Goal: Task Accomplishment & Management: Complete application form

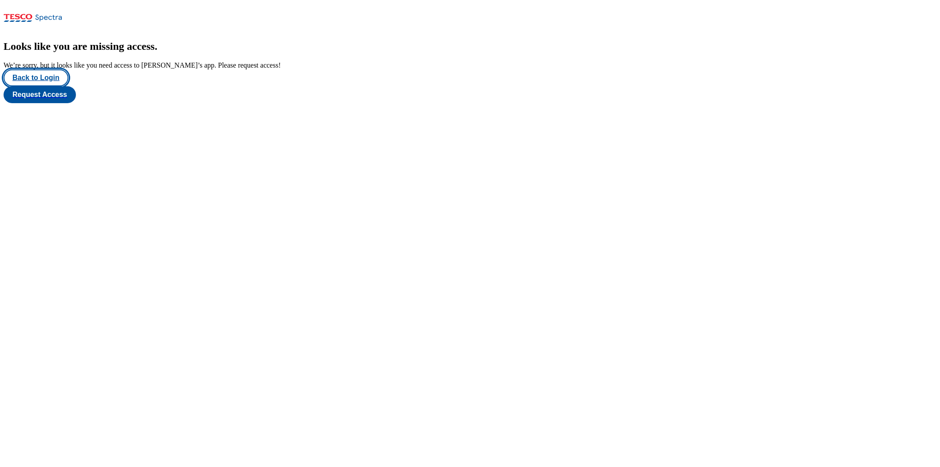
click at [52, 86] on button "Back to Login" at bounding box center [36, 77] width 65 height 17
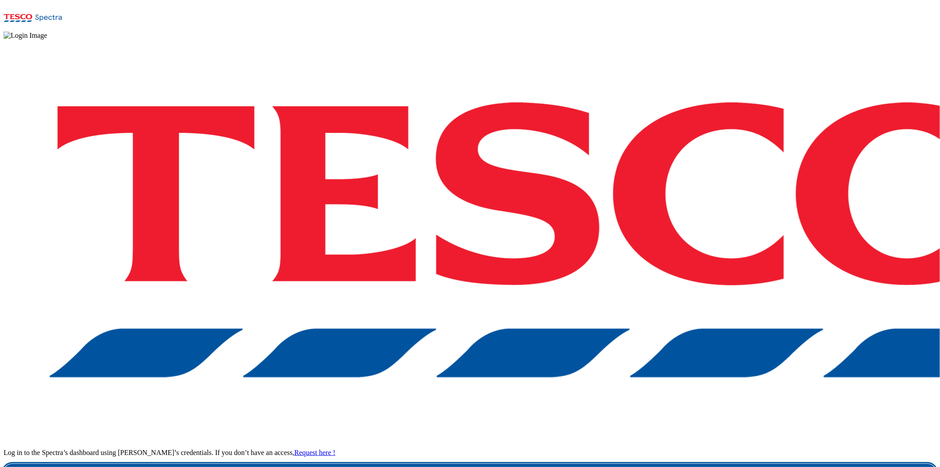
click at [669, 404] on link "Login" at bounding box center [470, 472] width 933 height 18
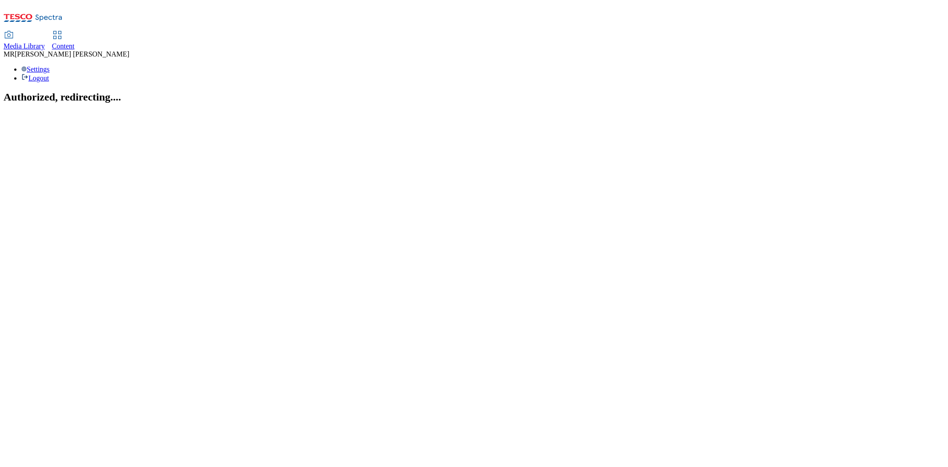
click at [75, 42] on span "Content" at bounding box center [63, 46] width 23 height 8
select select "ghs-[GEOGRAPHIC_DATA]"
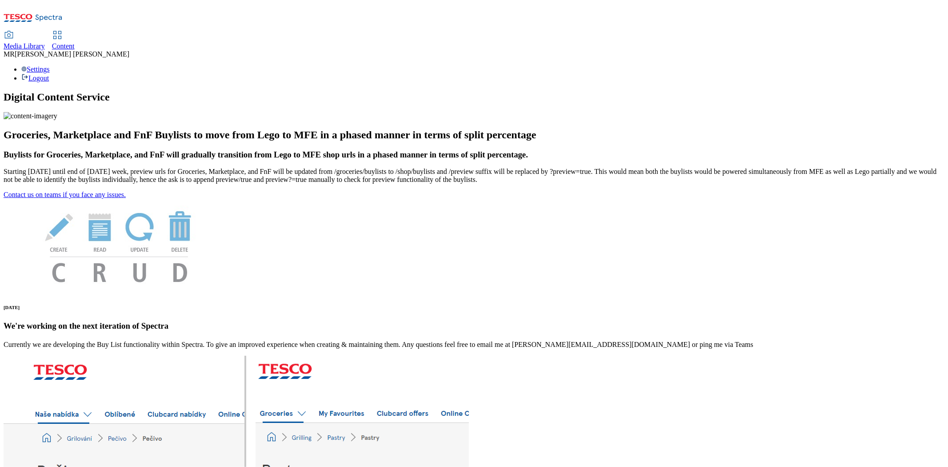
click at [75, 42] on div "Content" at bounding box center [63, 46] width 23 height 8
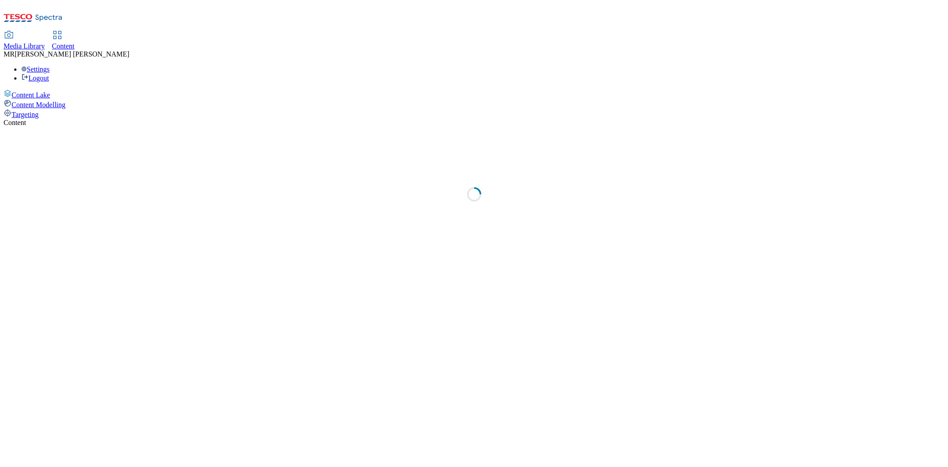
select select "ghs-[GEOGRAPHIC_DATA]"
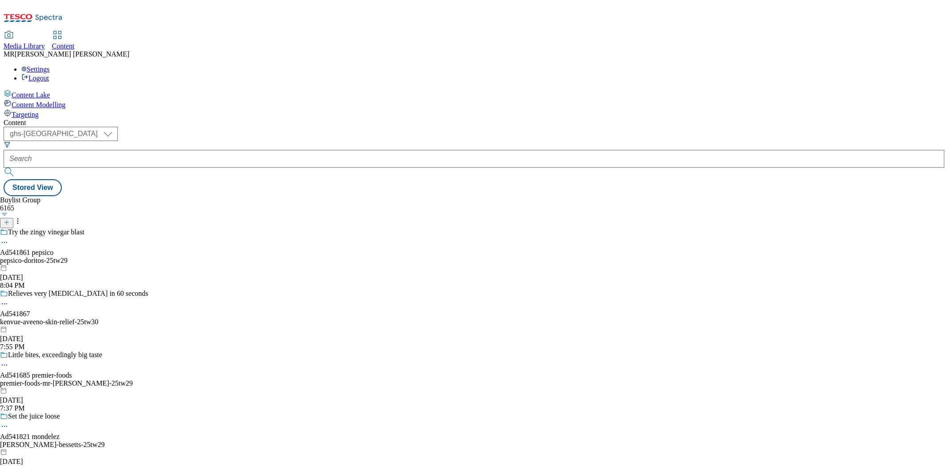
click at [10, 219] on icon at bounding box center [7, 222] width 6 height 6
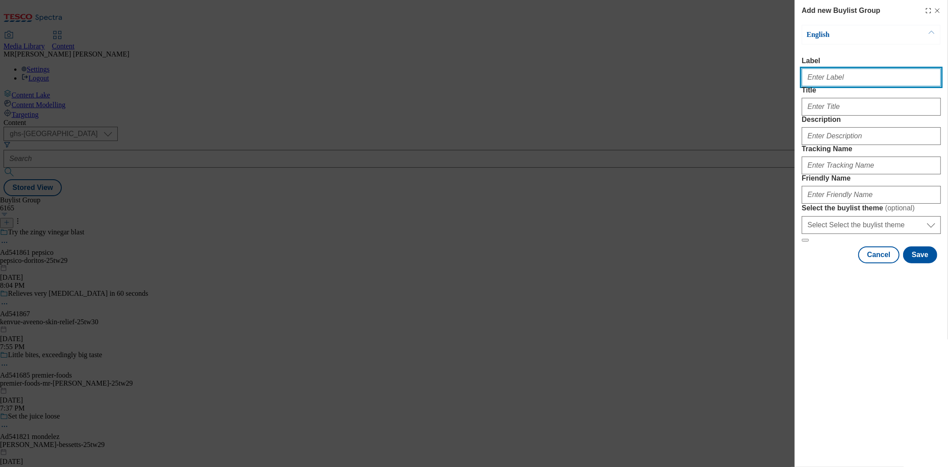
click at [831, 80] on input "Label" at bounding box center [871, 77] width 139 height 18
paste input "Ad542013"
type input "Ad542013"
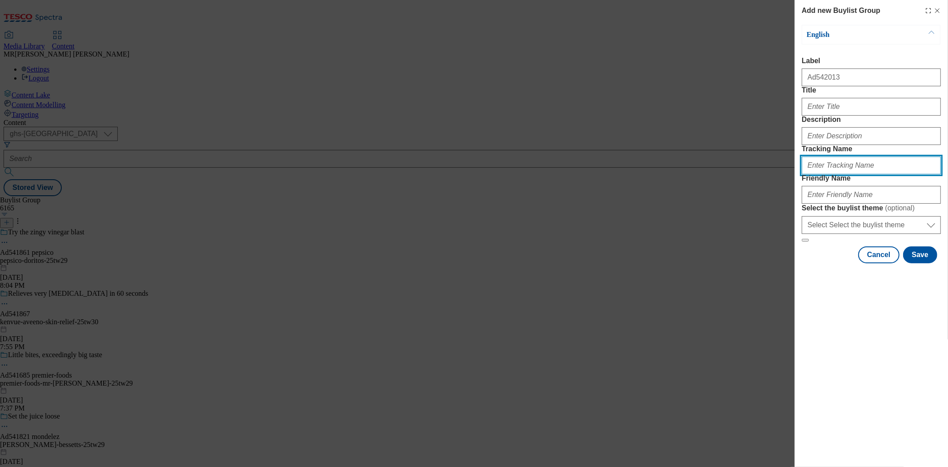
click at [827, 174] on input "Tracking Name" at bounding box center [871, 165] width 139 height 18
paste input "Ad542013"
click at [822, 174] on input "DH_Ad542013" at bounding box center [871, 165] width 139 height 18
type input "DH_AD542013"
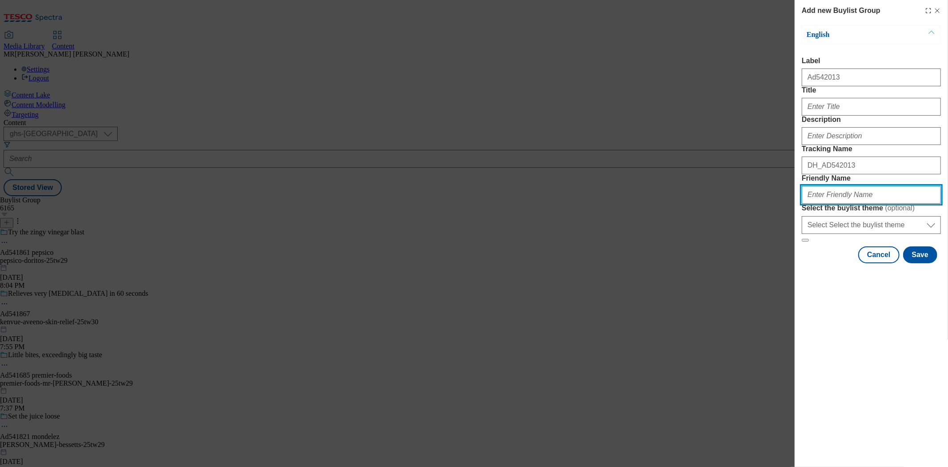
click at [832, 204] on input "Friendly Name" at bounding box center [871, 195] width 139 height 18
paste input "Kelloggs"
drag, startPoint x: 811, startPoint y: 257, endPoint x: 803, endPoint y: 258, distance: 7.6
click at [803, 204] on input "Kelloggs" at bounding box center [871, 195] width 139 height 18
click at [840, 204] on input "kelloggs" at bounding box center [871, 195] width 139 height 18
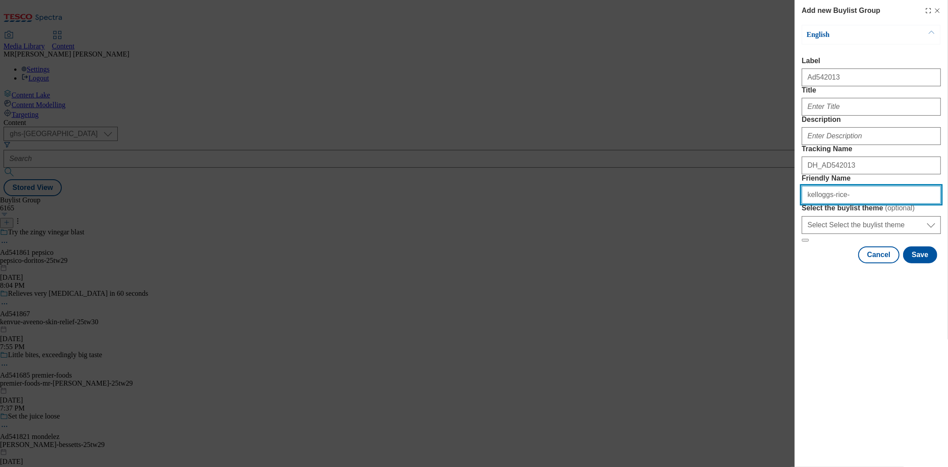
paste input "Krispie"
click at [841, 204] on input "kelloggs-rice-Krispie" at bounding box center [871, 195] width 139 height 18
click at [878, 204] on input "kelloggs-rice-krispie" at bounding box center [871, 195] width 139 height 18
type input "kelloggs-rice-krispies-25tw29"
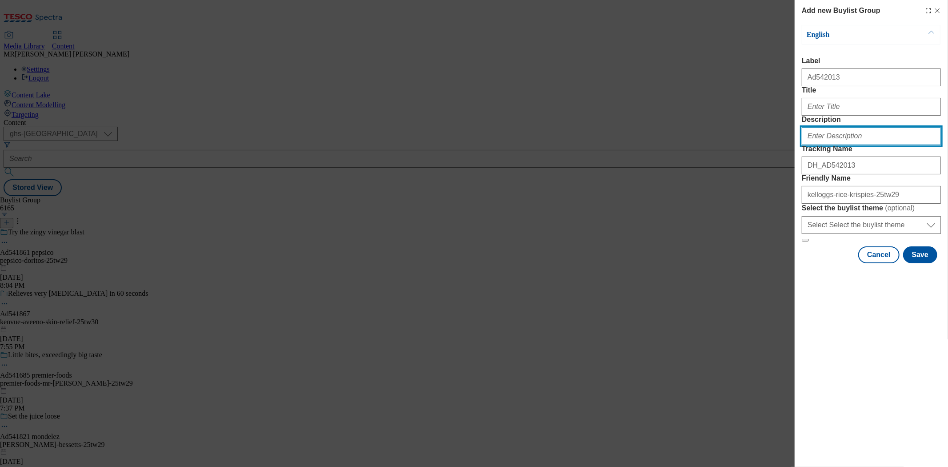
click at [871, 145] on input "Description" at bounding box center [871, 136] width 139 height 18
click at [827, 114] on div "Modal" at bounding box center [871, 104] width 139 height 21
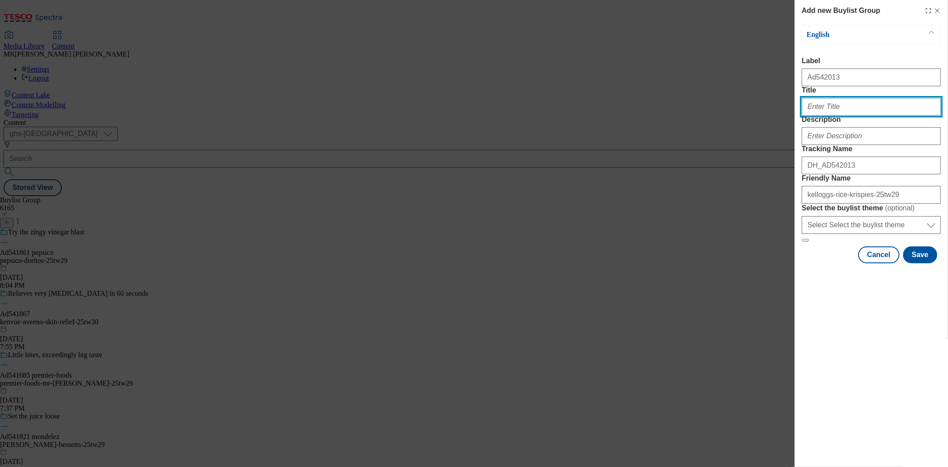
click at [820, 116] on input "Title" at bounding box center [871, 107] width 139 height 18
paste input "85p off Rice Krispies Squares Marshmallows 8x28g"
type input "85p off Rice Krispies Squares Marshmallows 8x28g"
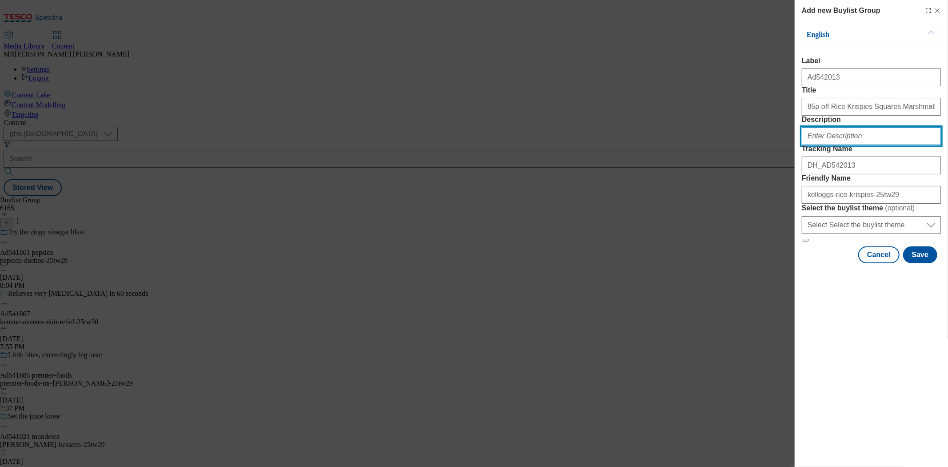
click at [850, 145] on input "Description" at bounding box center [871, 136] width 139 height 18
click at [930, 263] on div "English Label Ad542013 Title 85p off Rice Krispies Squares Marshmallows 8x28g D…" at bounding box center [871, 144] width 139 height 238
click at [927, 263] on button "Save" at bounding box center [920, 254] width 34 height 17
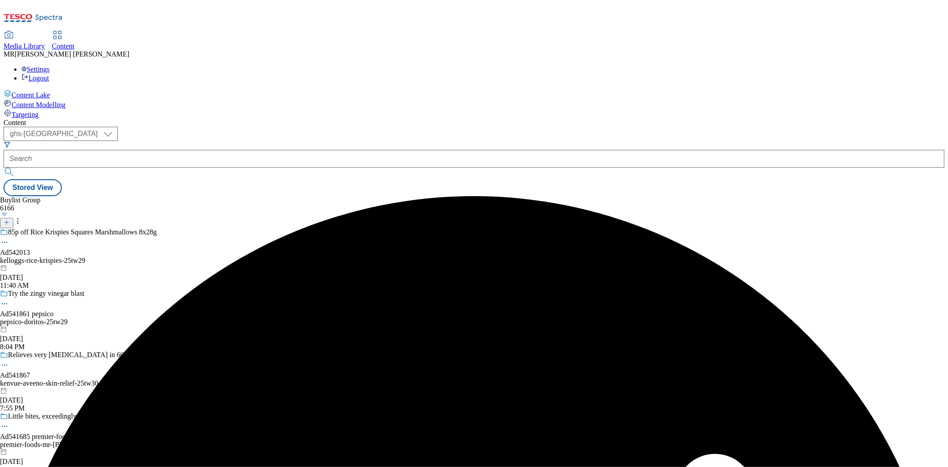
click at [157, 256] on div "kelloggs-rice-krispies-25tw29" at bounding box center [78, 260] width 157 height 8
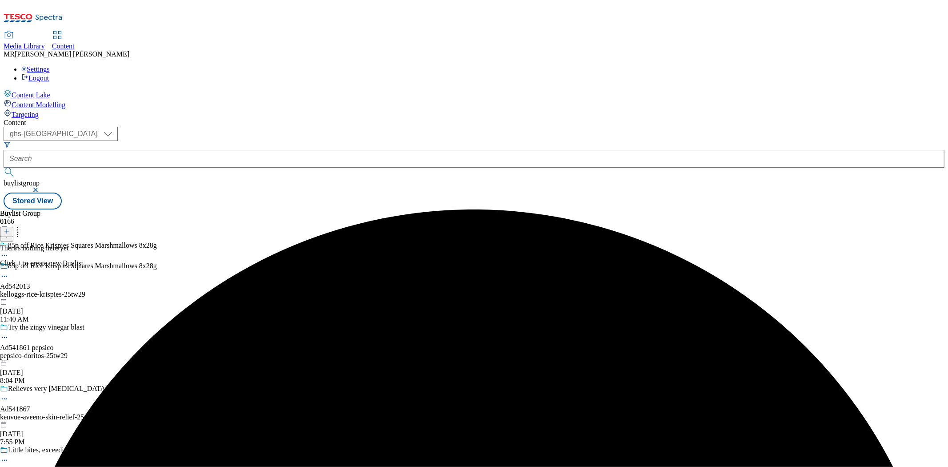
click at [10, 228] on icon at bounding box center [7, 231] width 6 height 6
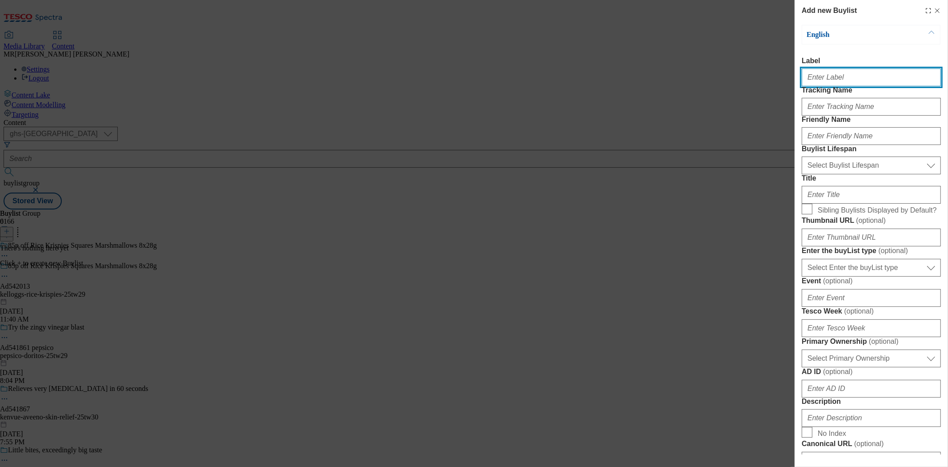
click at [833, 76] on input "Label" at bounding box center [871, 77] width 139 height 18
paste input "Ad542013"
type input "Ad542013"
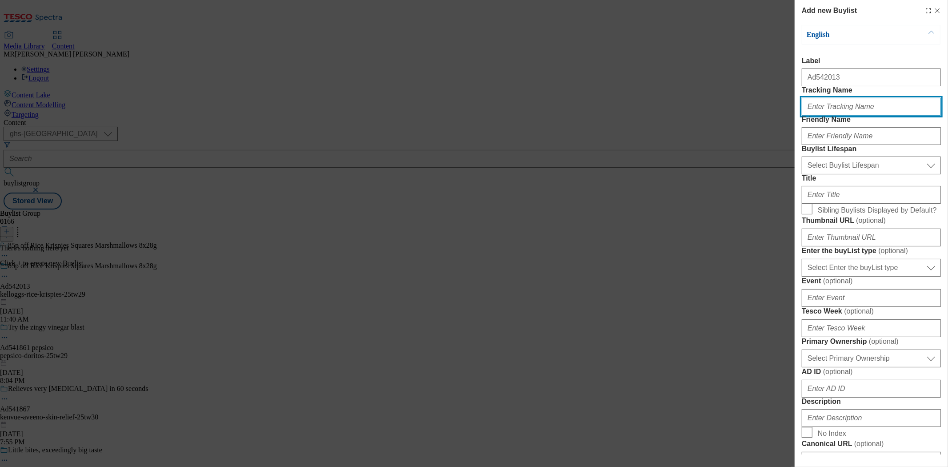
click at [839, 116] on input "Tracking Name" at bounding box center [871, 107] width 139 height 18
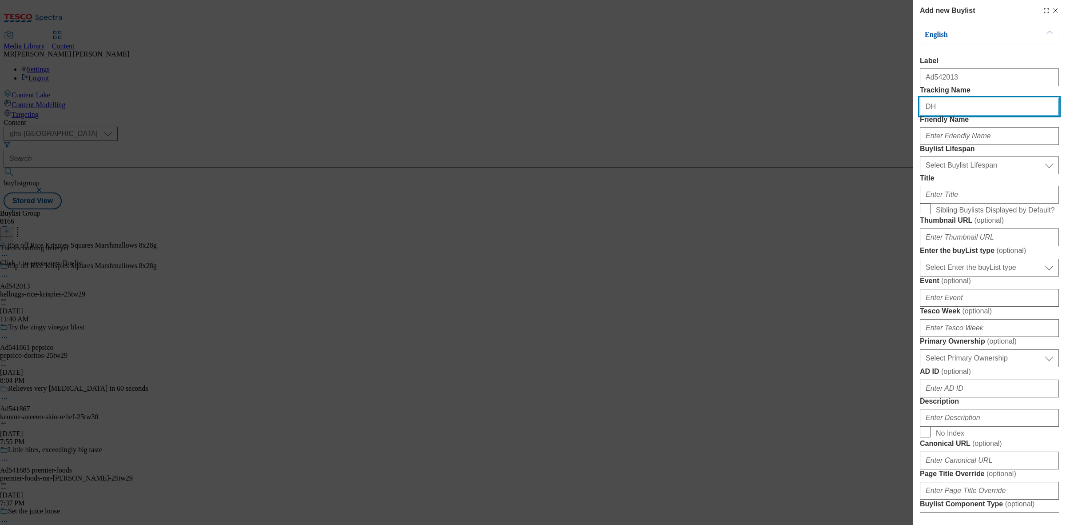
paste input "Ad542013"
drag, startPoint x: 932, startPoint y: 125, endPoint x: 940, endPoint y: 124, distance: 8.1
click at [940, 116] on input "DHAd542013" at bounding box center [989, 107] width 139 height 18
type input "DH_AD542013"
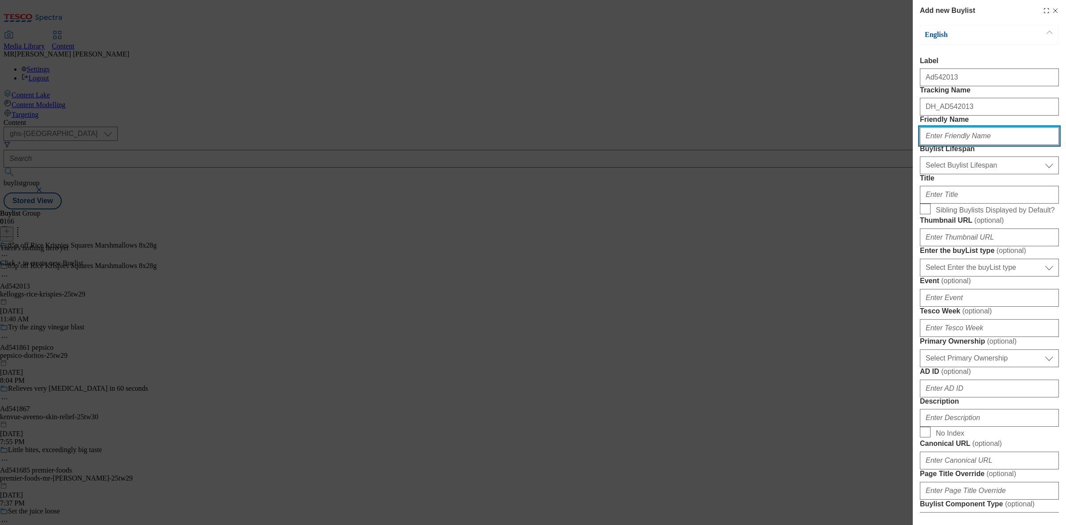
click at [946, 145] on input "Friendly Name" at bounding box center [989, 136] width 139 height 18
paste input "kelloggs-rice-krispies-25tw29"
drag, startPoint x: 945, startPoint y: 168, endPoint x: 1025, endPoint y: 168, distance: 79.5
click at [947, 145] on input "kelloggs-rice-krispies-25tw29" at bounding box center [989, 136] width 139 height 18
type input "kelloggs"
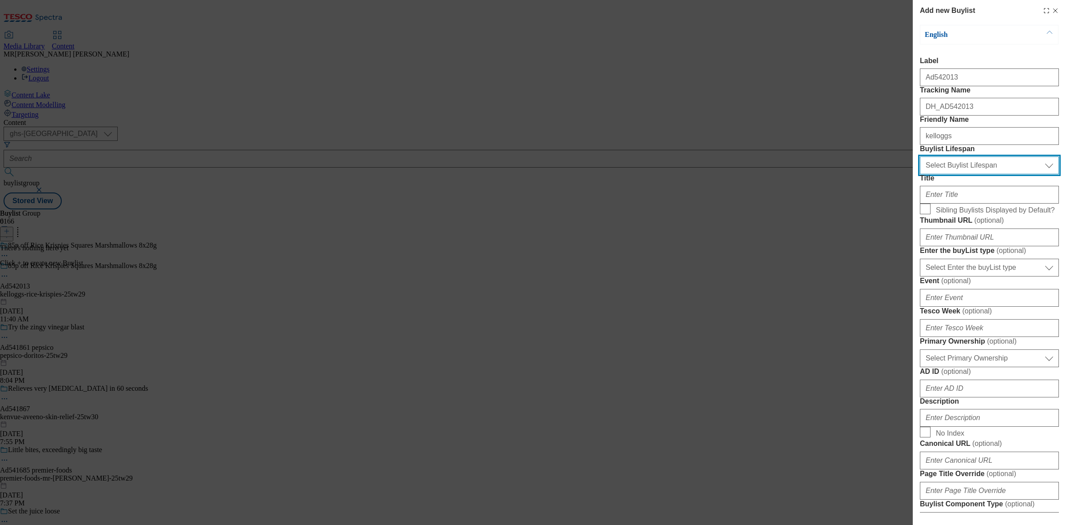
click at [947, 174] on select "Select Buylist Lifespan evergreen seasonal tactical" at bounding box center [989, 165] width 139 height 18
select select "tactical"
click at [920, 174] on select "Select Buylist Lifespan evergreen seasonal tactical" at bounding box center [989, 165] width 139 height 18
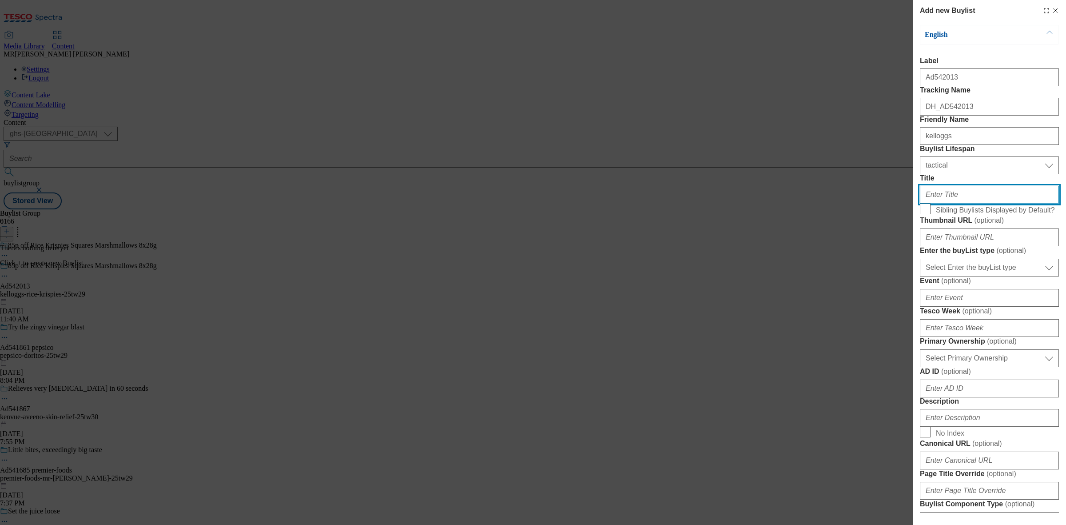
click at [943, 204] on input "Title" at bounding box center [989, 195] width 139 height 18
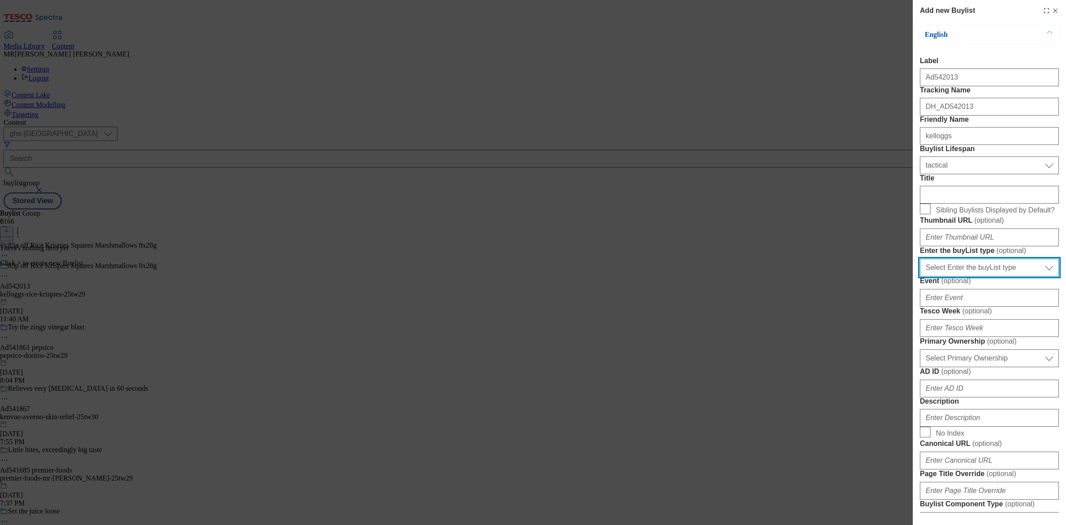
click at [947, 276] on select "Select Enter the buyList type event supplier funded long term >4 weeks supplier…" at bounding box center [989, 268] width 139 height 18
select select "supplier funded short term 1-3 weeks"
click at [920, 276] on select "Select Enter the buyList type event supplier funded long term >4 weeks supplier…" at bounding box center [989, 268] width 139 height 18
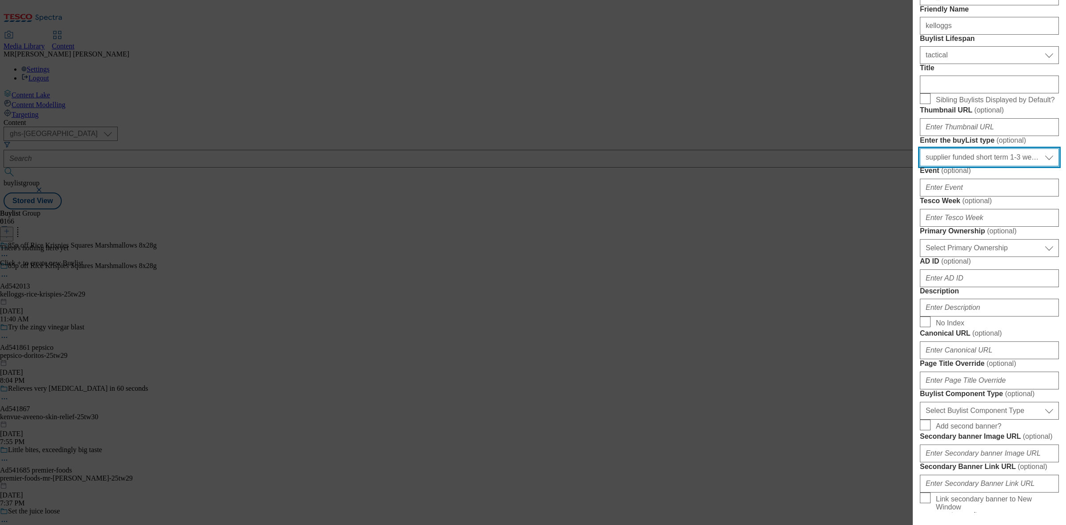
scroll to position [111, 0]
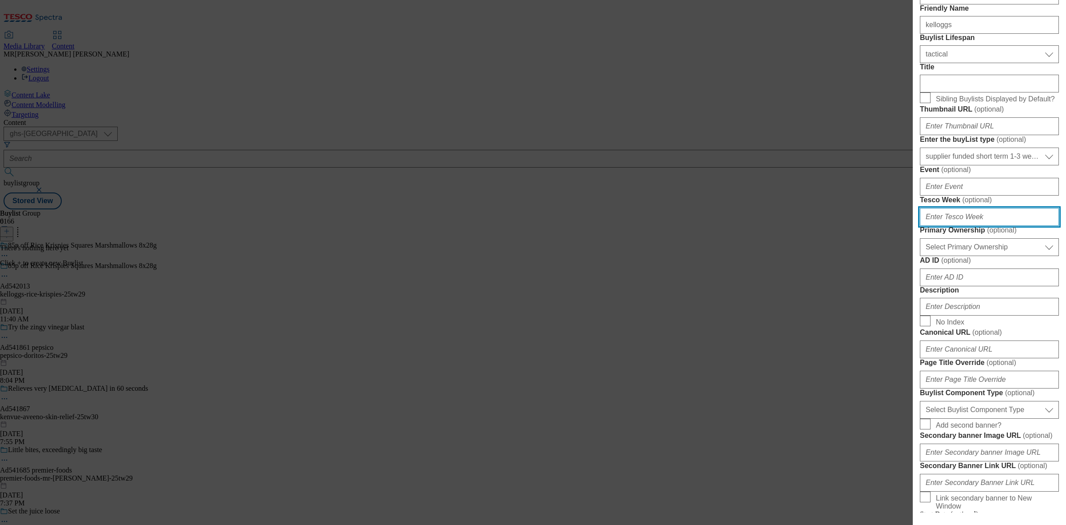
click at [947, 226] on input "Tesco Week ( optional )" at bounding box center [989, 217] width 139 height 18
type input "29"
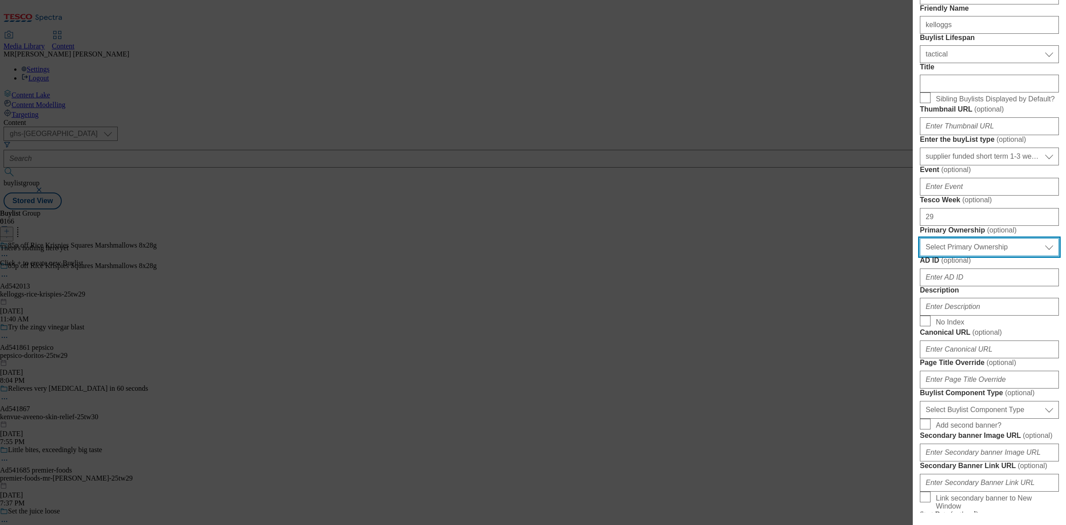
click at [941, 256] on select "Select Primary Ownership tesco dunnhumby" at bounding box center [989, 247] width 139 height 18
select select "dunnhumby"
click at [920, 256] on select "Select Primary Ownership tesco dunnhumby" at bounding box center [989, 247] width 139 height 18
click at [947, 286] on input "AD ID ( optional )" at bounding box center [989, 277] width 139 height 18
paste input "542013"
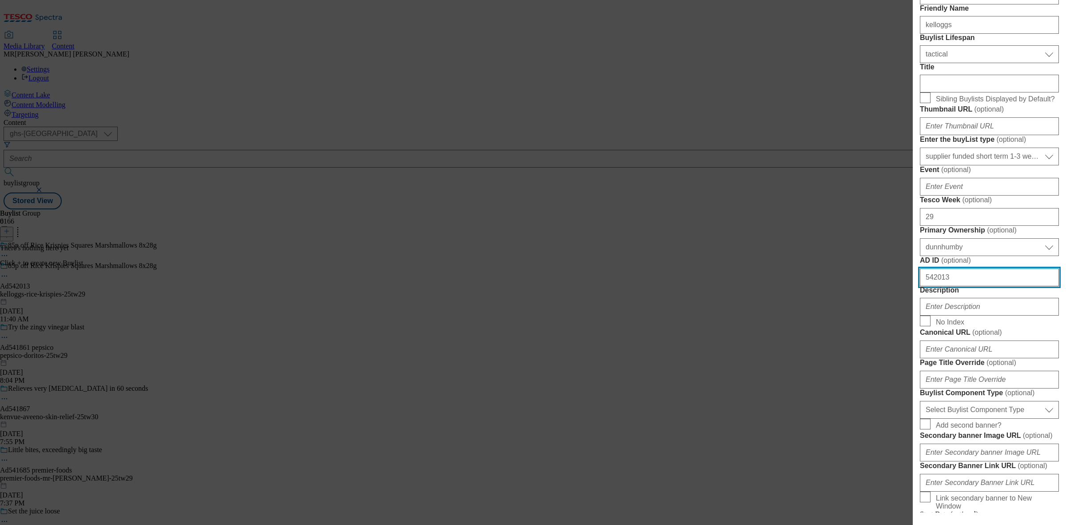
scroll to position [222, 0]
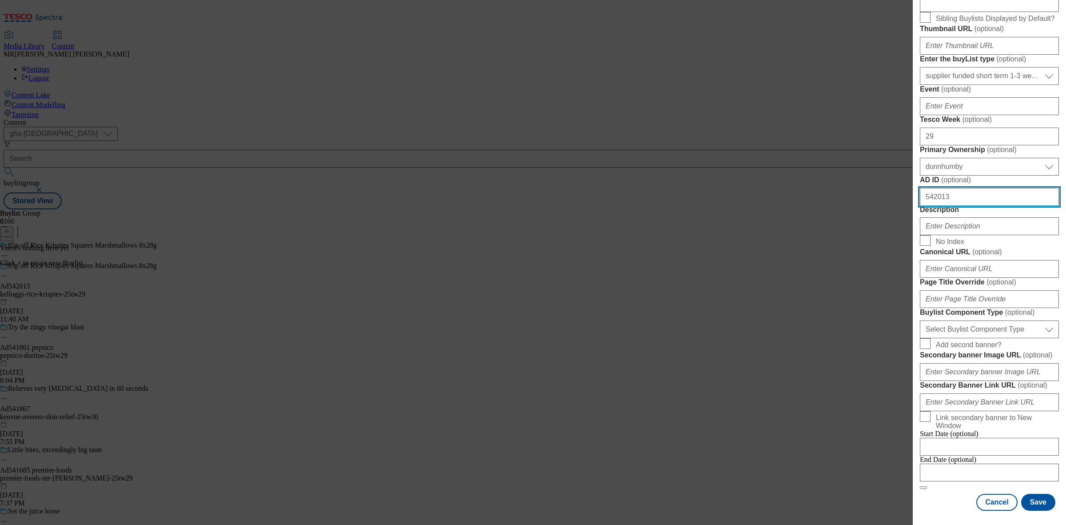
type input "542013"
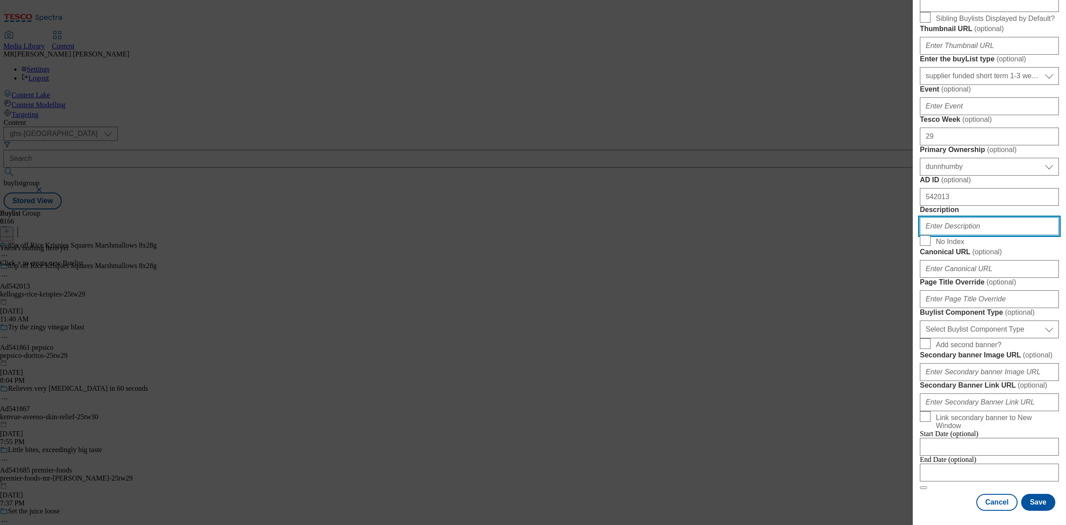
click at [947, 235] on input "Description" at bounding box center [989, 226] width 139 height 18
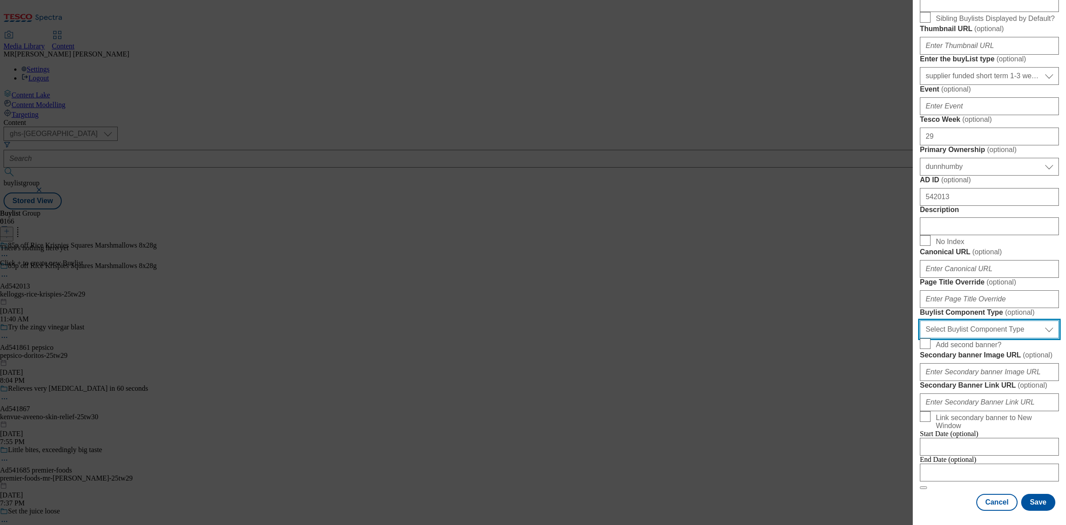
click at [947, 320] on select "Select Buylist Component Type Banner Competition Header Meal" at bounding box center [989, 329] width 139 height 18
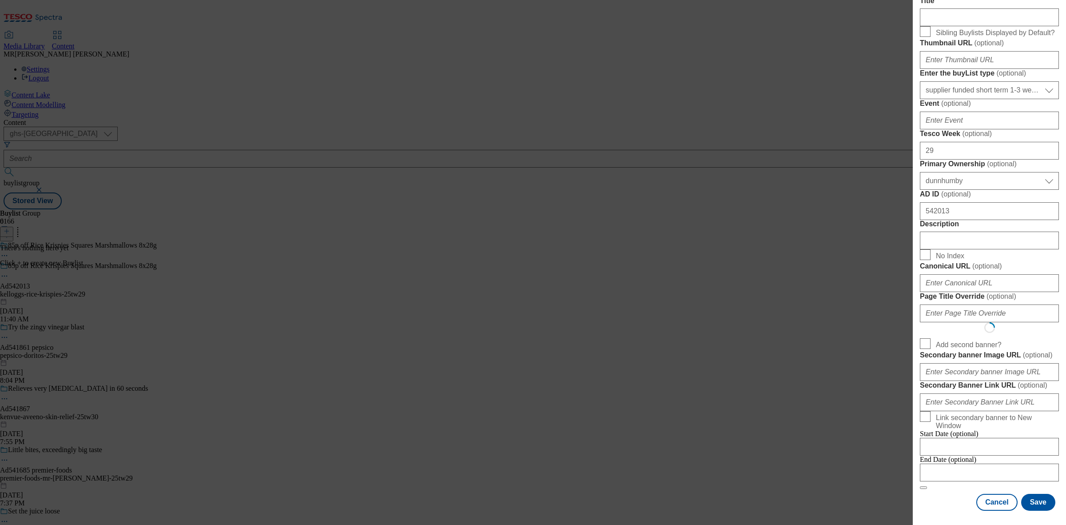
scroll to position [0, 0]
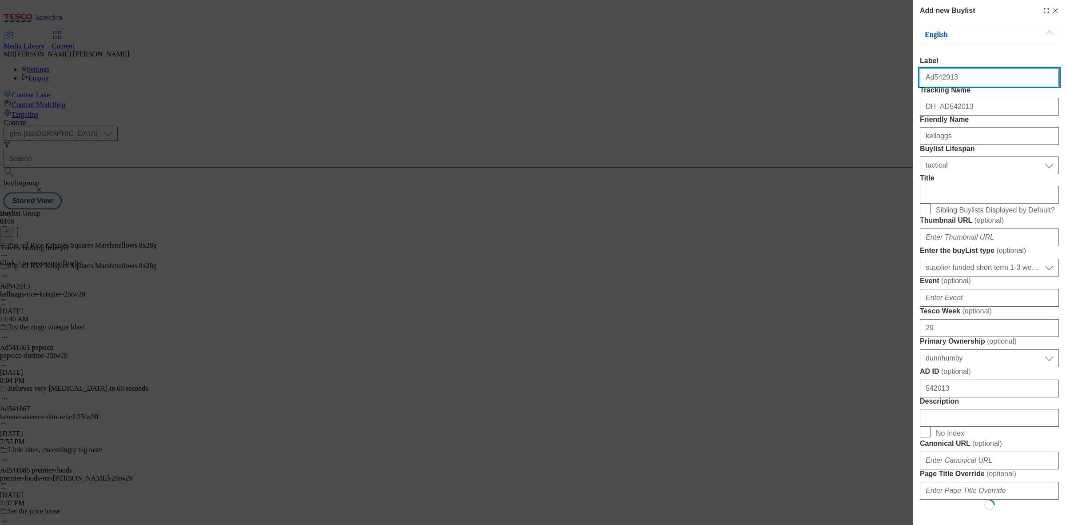
select select "Banner"
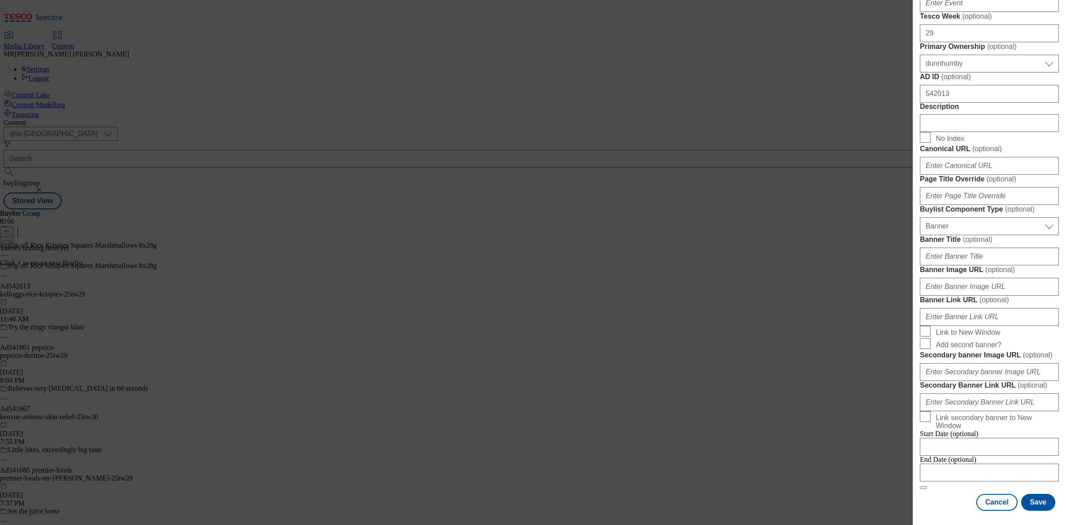
scroll to position [333, 0]
click at [947, 132] on input "Description" at bounding box center [989, 123] width 139 height 18
click at [947, 466] on div "End Date (optional)" at bounding box center [989, 468] width 139 height 26
click at [947, 465] on input "Modal" at bounding box center [989, 472] width 139 height 18
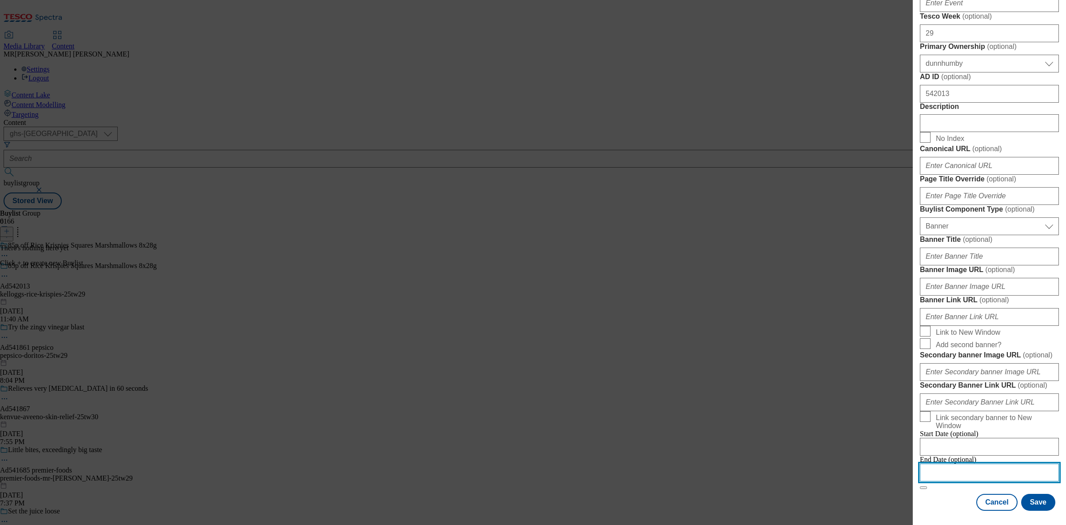
select select "2025"
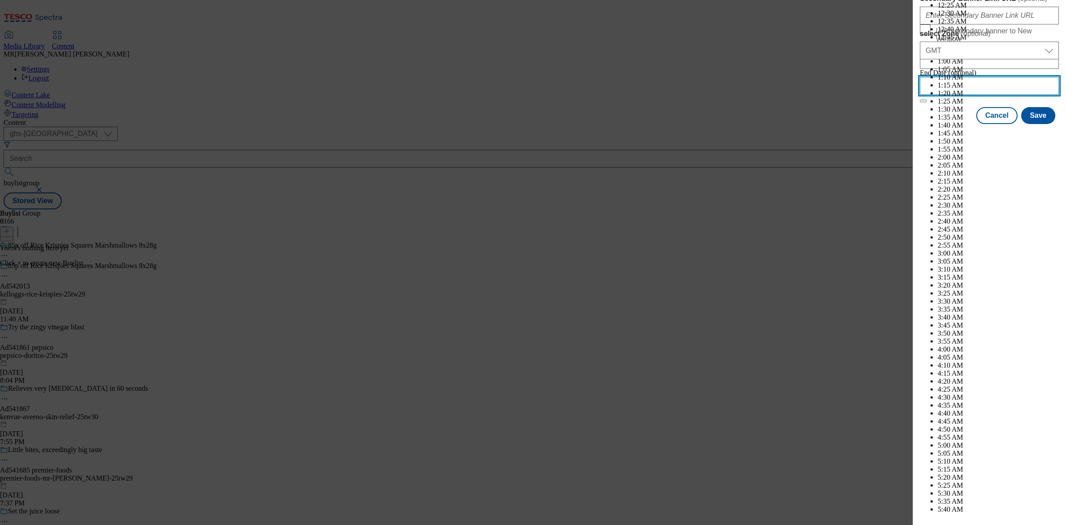
scroll to position [2308, 0]
select select "November"
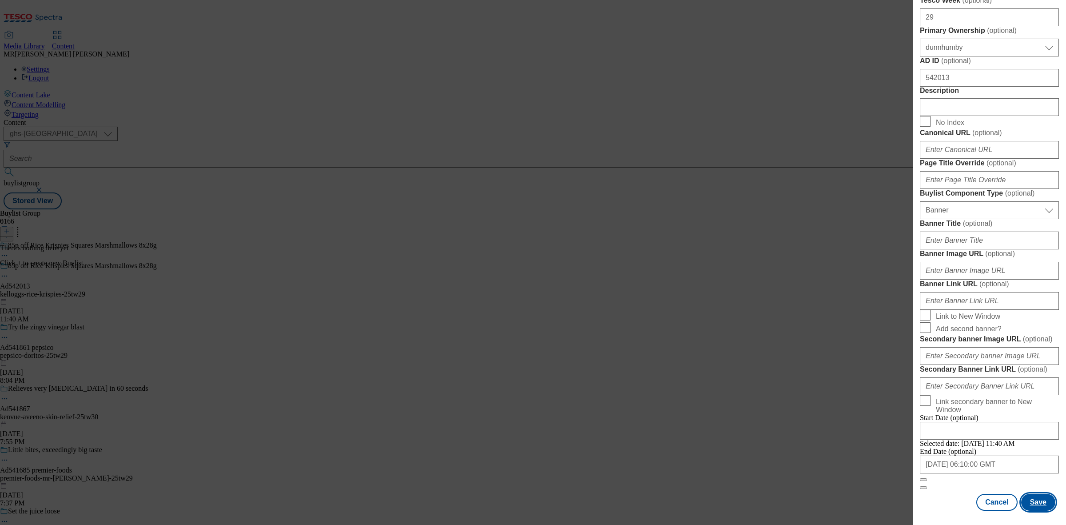
click at [947, 466] on button "Save" at bounding box center [1039, 502] width 34 height 17
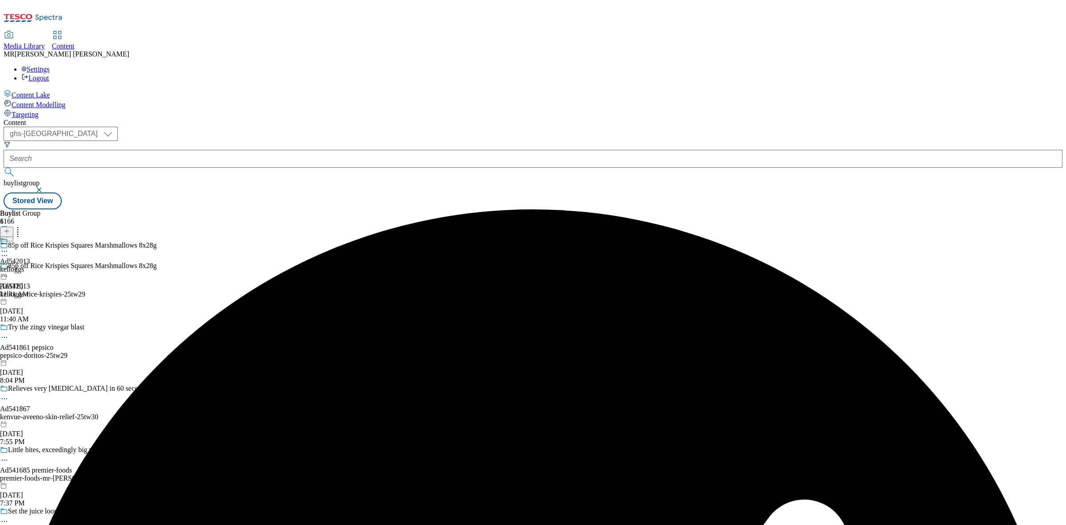
click at [30, 265] on div "kelloggs" at bounding box center [15, 269] width 30 height 8
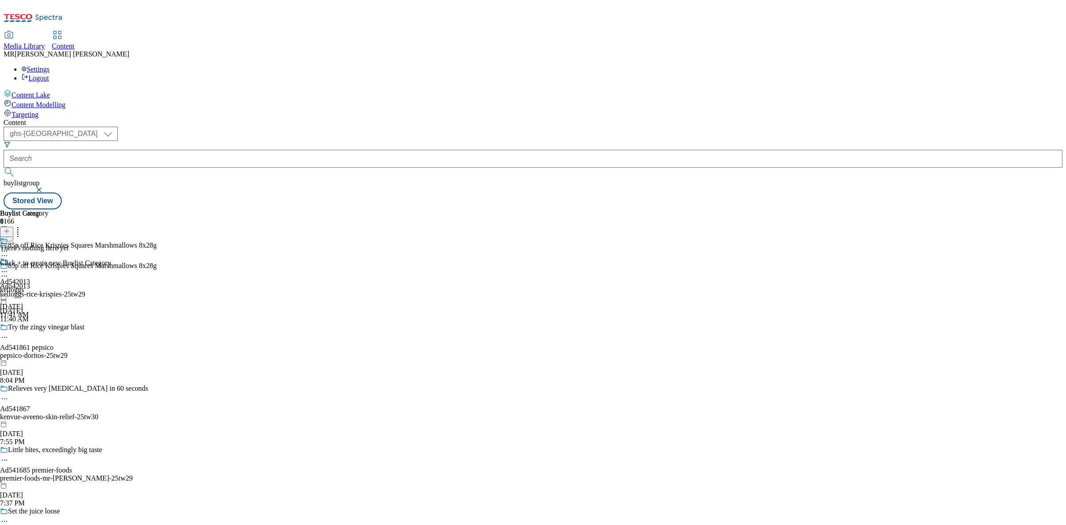
click at [10, 228] on icon at bounding box center [7, 231] width 6 height 6
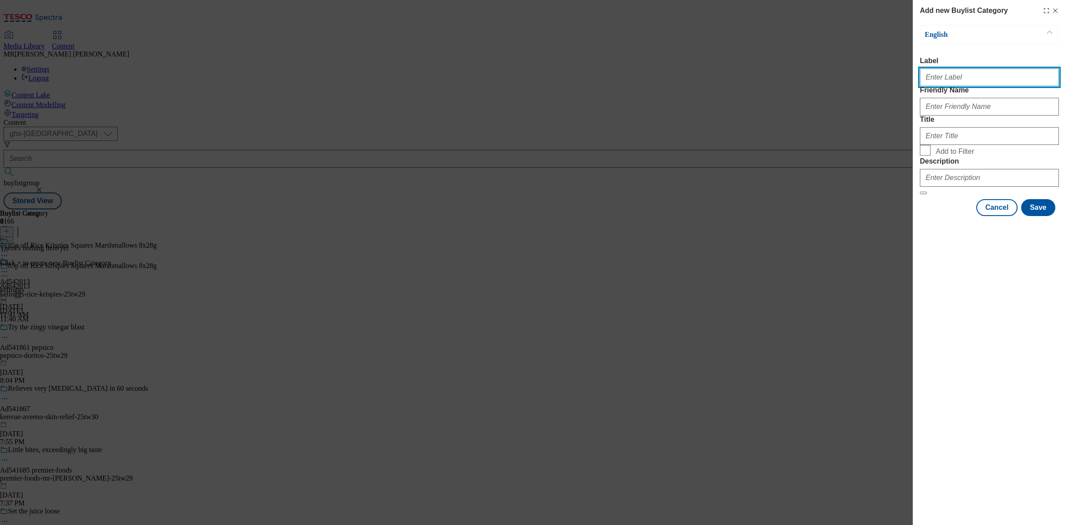
click at [939, 84] on input "Label" at bounding box center [989, 77] width 139 height 18
paste input "Ad542013"
type input "Ad542013"
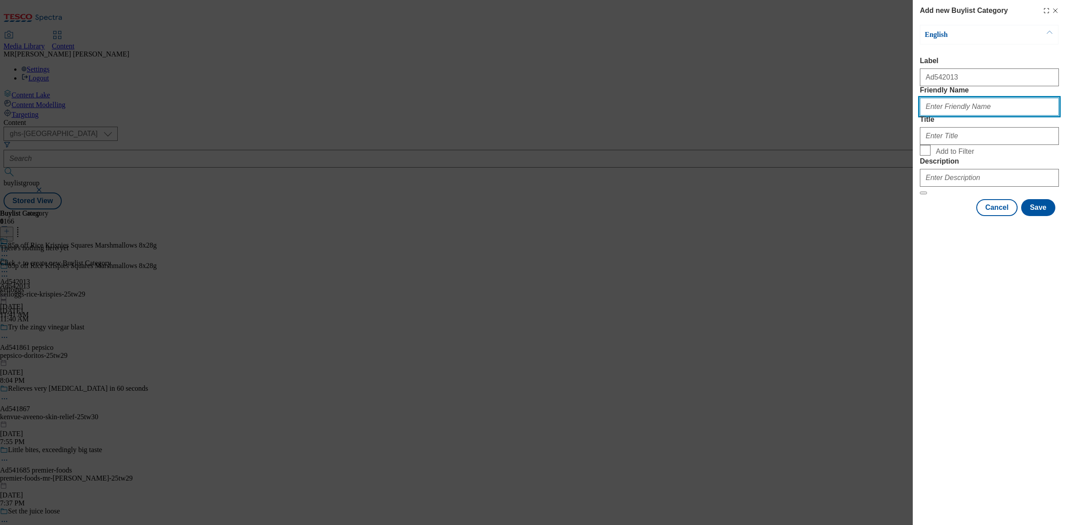
click at [938, 116] on input "Friendly Name" at bounding box center [989, 107] width 139 height 18
paste input "kelloggs-rice-krispies-25tw29"
drag, startPoint x: 978, startPoint y: 126, endPoint x: 1016, endPoint y: 125, distance: 38.7
click at [947, 116] on input "kelloggs-rice-krispies-25tw29" at bounding box center [989, 107] width 139 height 18
type input "kelloggs-rice-krispies"
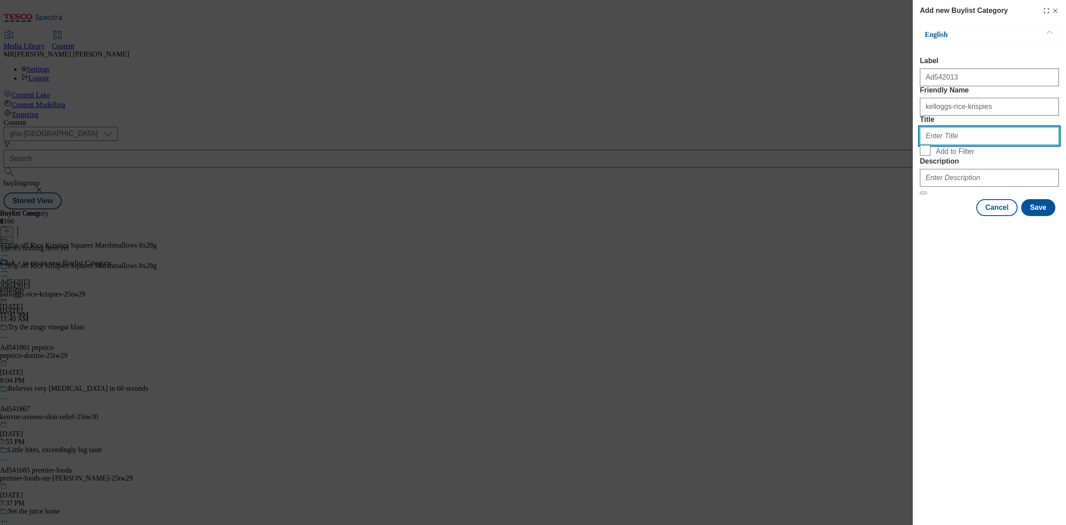
click at [947, 145] on input "Title" at bounding box center [989, 136] width 139 height 18
paste input "Kelloggs"
type input "Kelloggs"
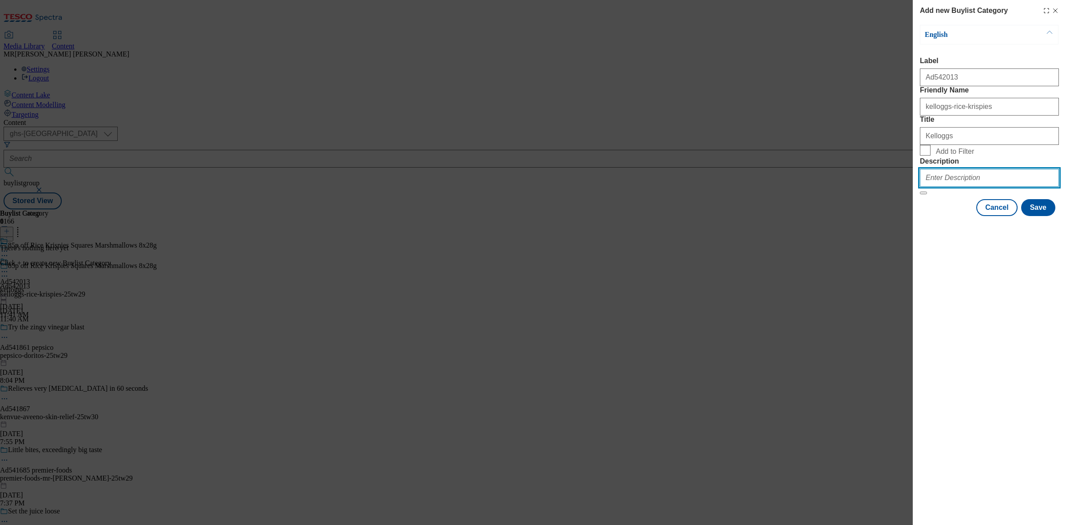
click at [947, 187] on input "Description" at bounding box center [989, 178] width 139 height 18
click at [947, 216] on button "Save" at bounding box center [1039, 207] width 34 height 17
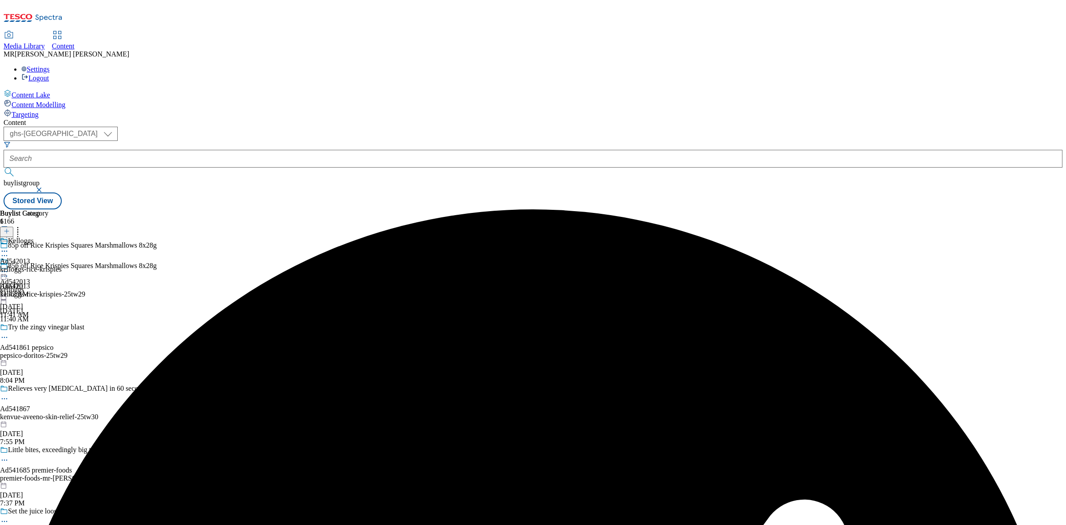
click at [62, 237] on div "Kelloggs Ad542013 kelloggs-rice-krispies Sep 8, 2025 11:42 AM" at bounding box center [31, 267] width 62 height 61
click at [62, 257] on div "Kelloggs Ad542013 kelloggs-rice-krispies Sep 8, 2025 11:42 AM" at bounding box center [31, 287] width 62 height 61
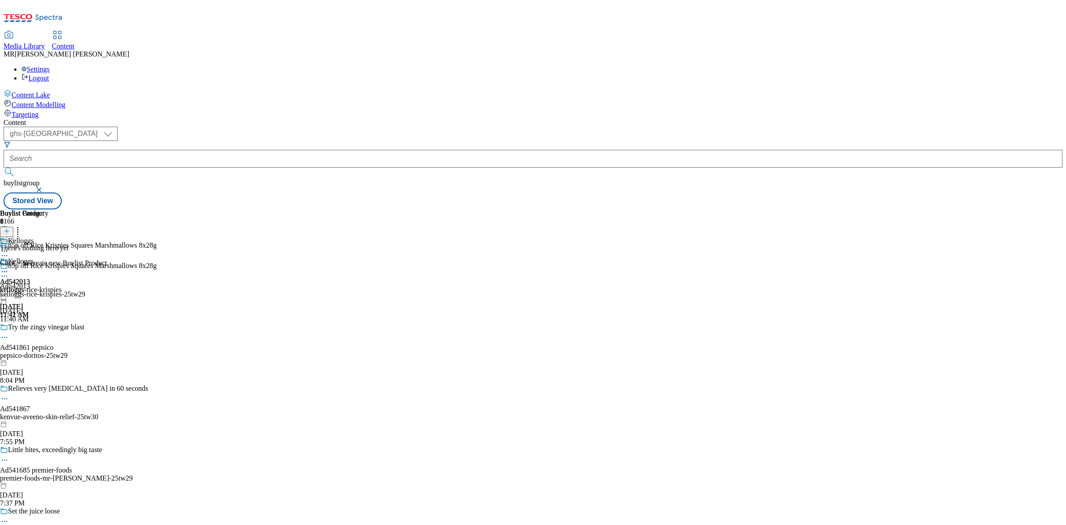
click at [10, 228] on icon at bounding box center [7, 231] width 6 height 6
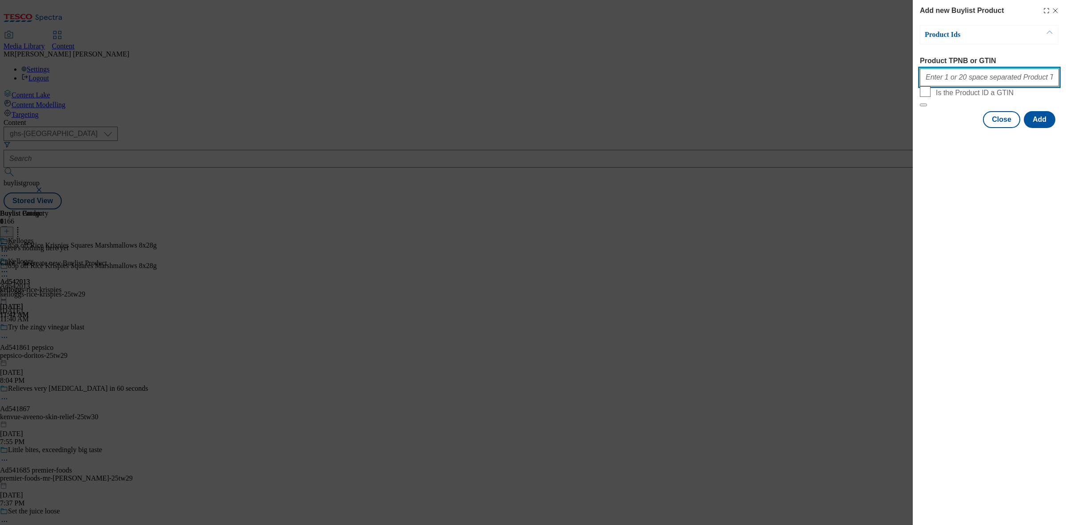
click at [947, 81] on input "Product TPNB or GTIN" at bounding box center [989, 77] width 139 height 18
paste input "062128396"
type input "062128396"
click at [947, 128] on button "Add" at bounding box center [1040, 119] width 32 height 17
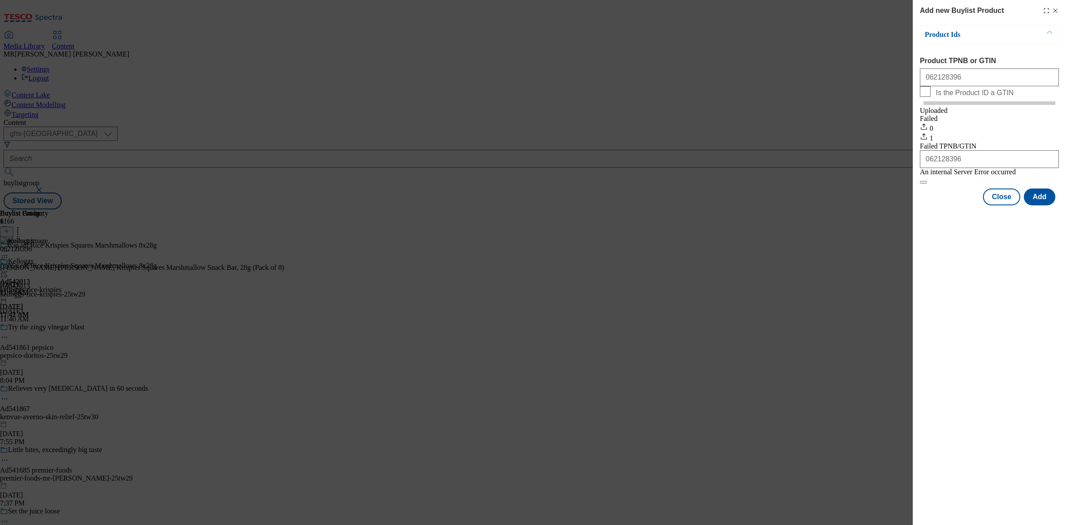
click at [947, 205] on div "Close Add" at bounding box center [989, 196] width 139 height 17
click at [947, 205] on button "Close" at bounding box center [1001, 196] width 37 height 17
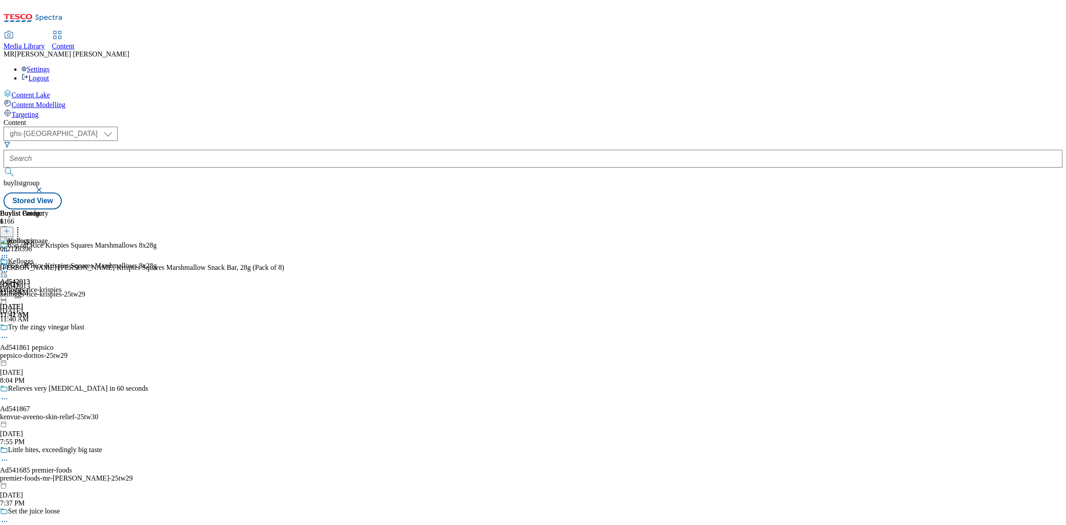
click at [30, 257] on div "Ad542013 kelloggs Sep 8, 2025 11:41 AM" at bounding box center [15, 287] width 30 height 61
click at [9, 267] on icon at bounding box center [4, 271] width 9 height 9
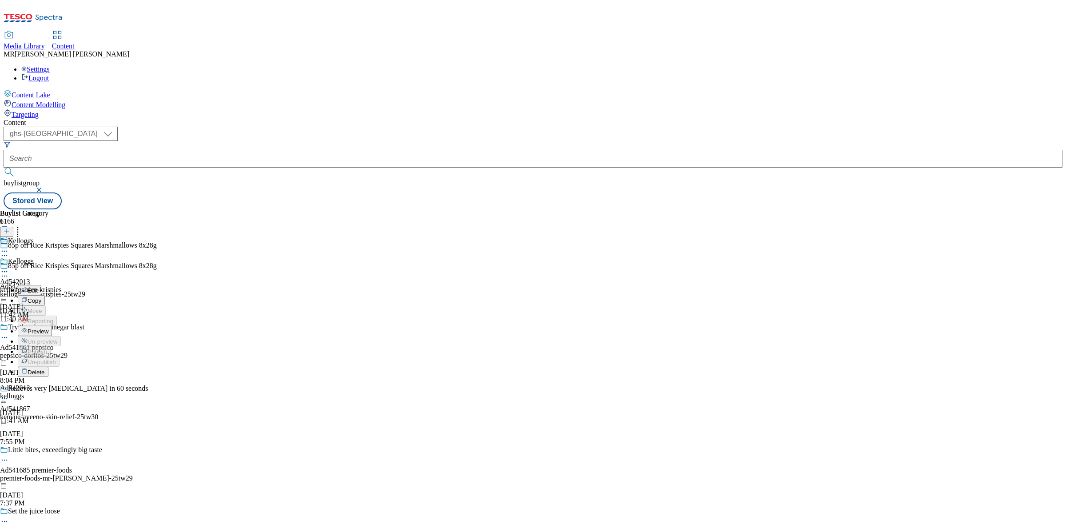
click at [48, 328] on span "Preview" at bounding box center [38, 331] width 21 height 7
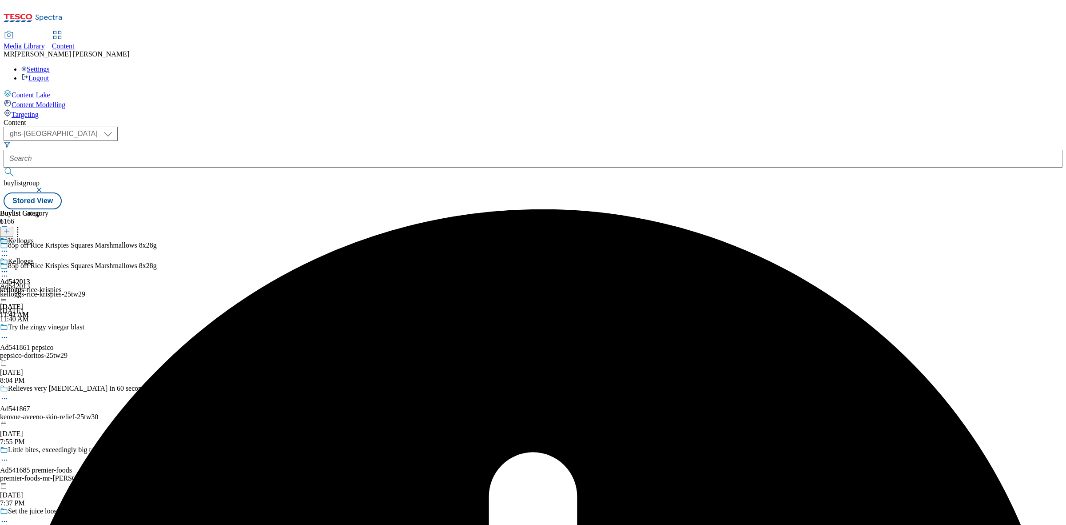
click at [9, 267] on icon at bounding box center [4, 271] width 9 height 9
click at [48, 328] on span "Preview" at bounding box center [38, 331] width 21 height 7
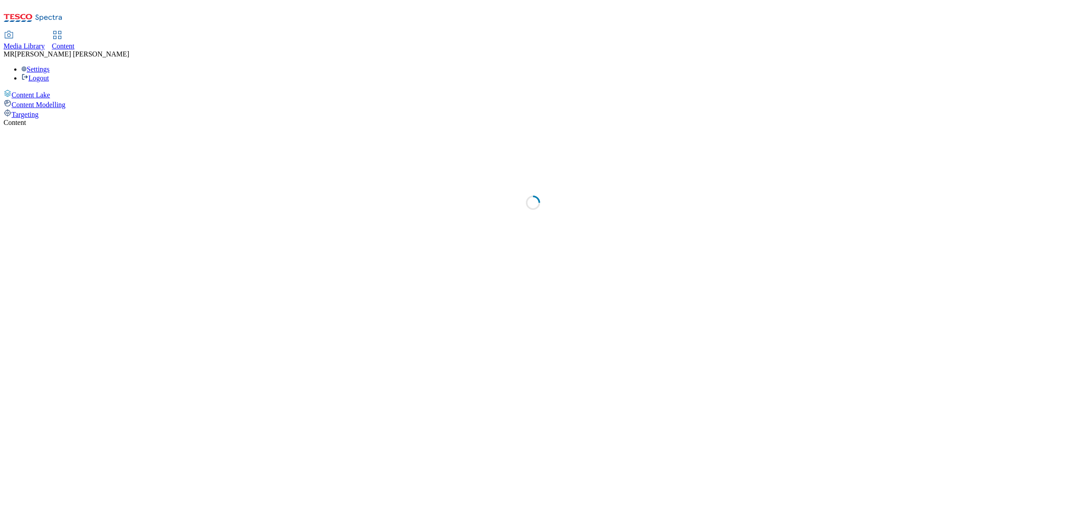
select select "ghs-[GEOGRAPHIC_DATA]"
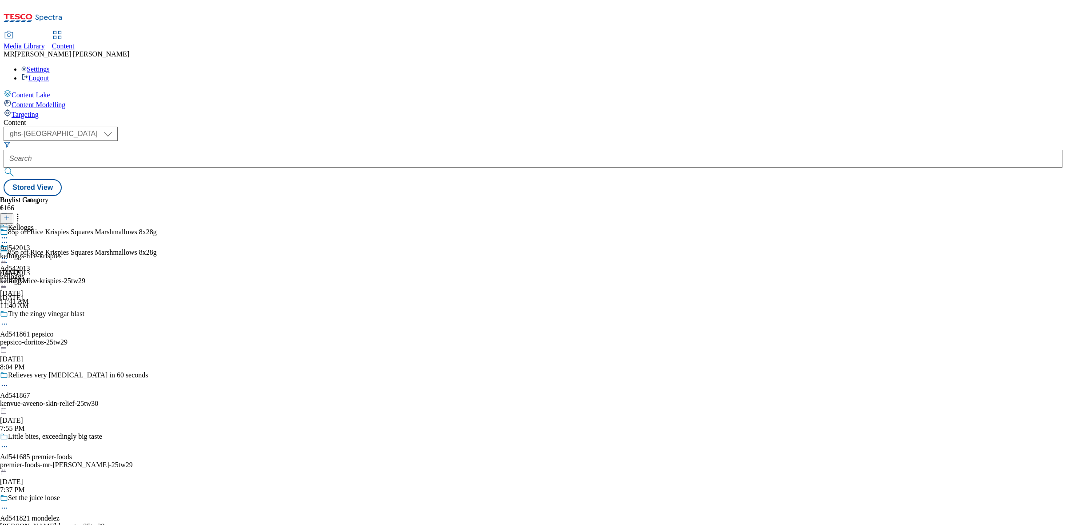
click at [9, 254] on icon at bounding box center [4, 258] width 9 height 9
click at [48, 315] on span "Preview" at bounding box center [38, 318] width 21 height 7
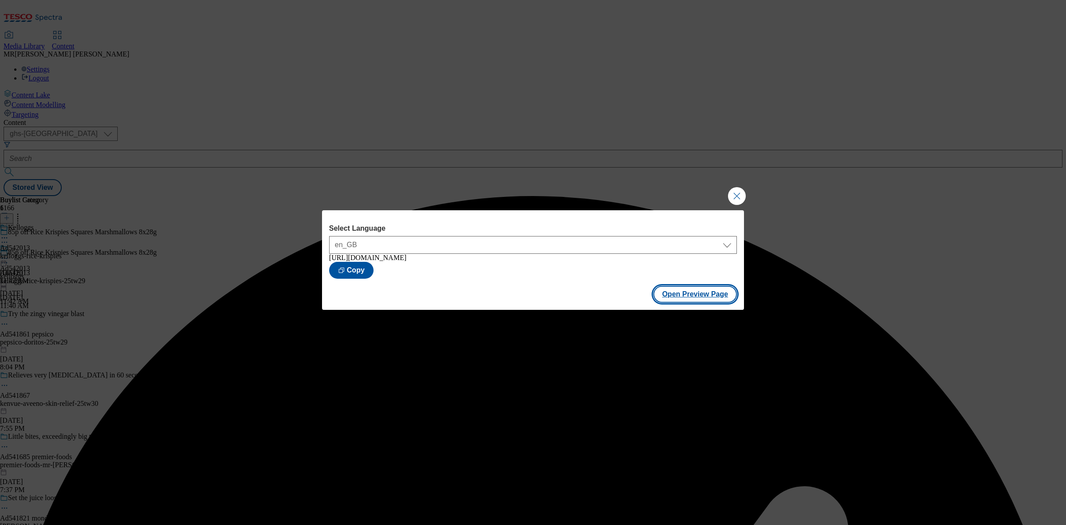
click at [730, 299] on button "Open Preview Page" at bounding box center [696, 294] width 84 height 17
click at [734, 199] on button "Close Modal" at bounding box center [737, 196] width 18 height 18
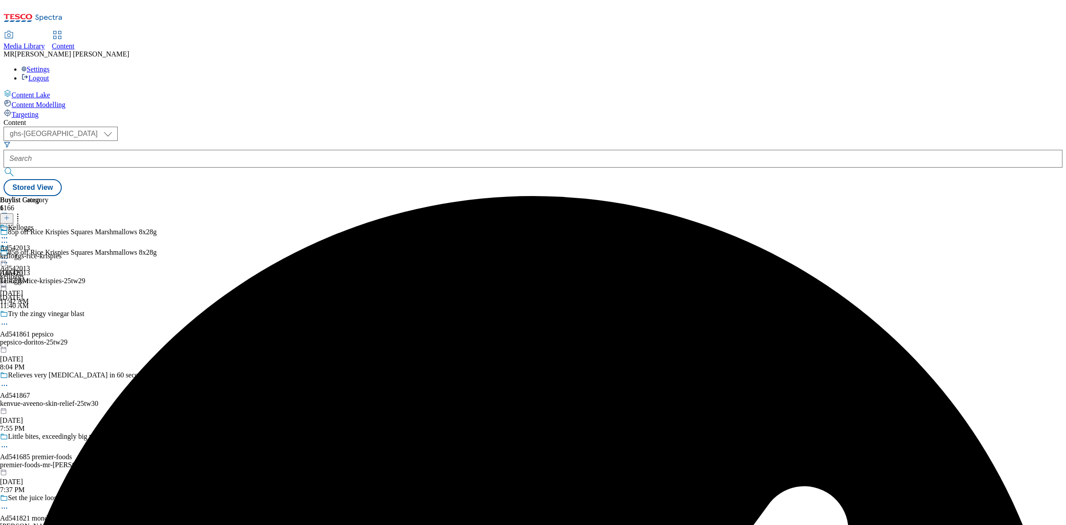
click at [9, 258] on icon at bounding box center [4, 262] width 9 height 9
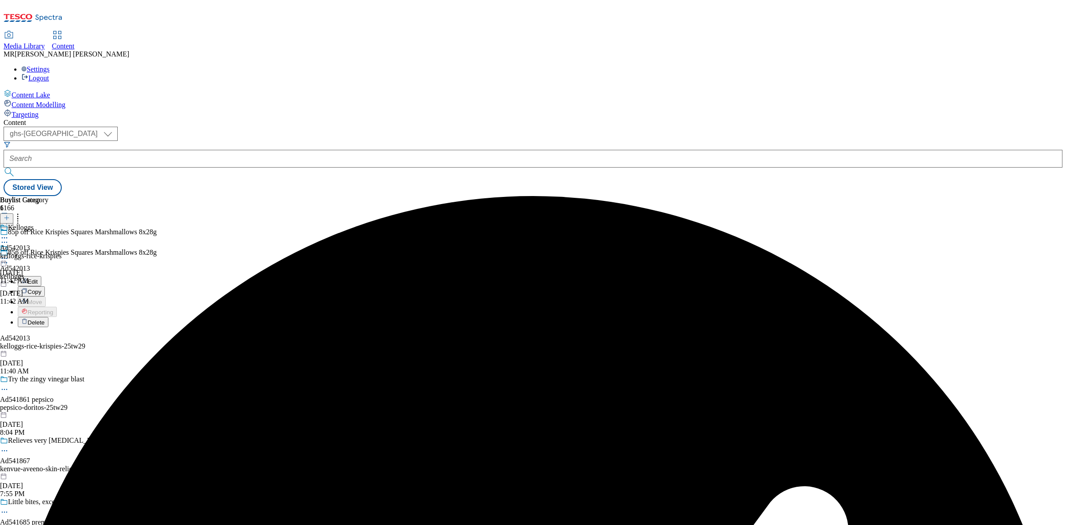
click at [41, 276] on button "Edit" at bounding box center [30, 281] width 24 height 10
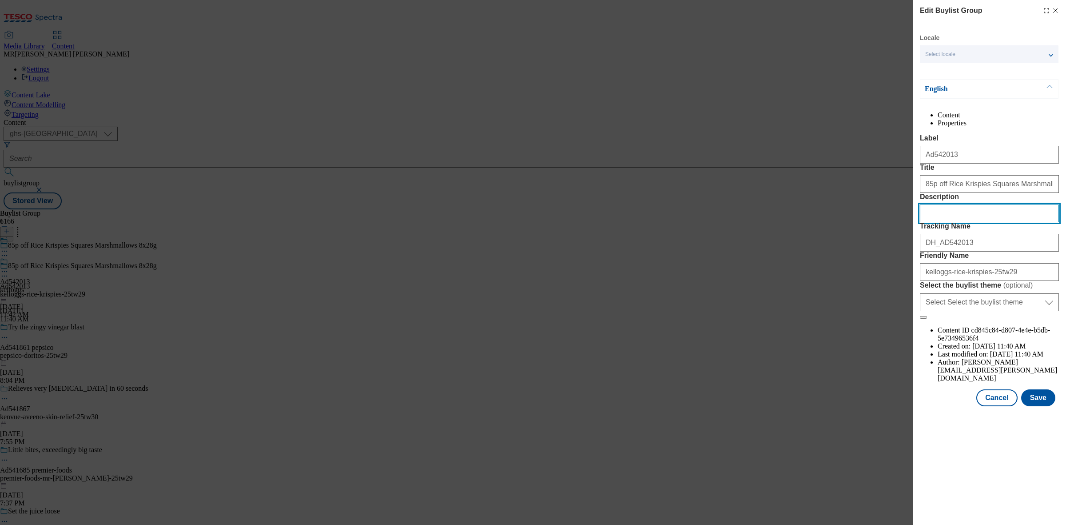
click at [976, 222] on input "Description" at bounding box center [989, 213] width 139 height 18
paste input "Kelloggs Rice Krispies Squares Marshmallows 8X28g"
type input "Kelloggs Rice Krispies Squares Marshmallows 8X28g"
click at [1035, 406] on button "Save" at bounding box center [1039, 397] width 34 height 17
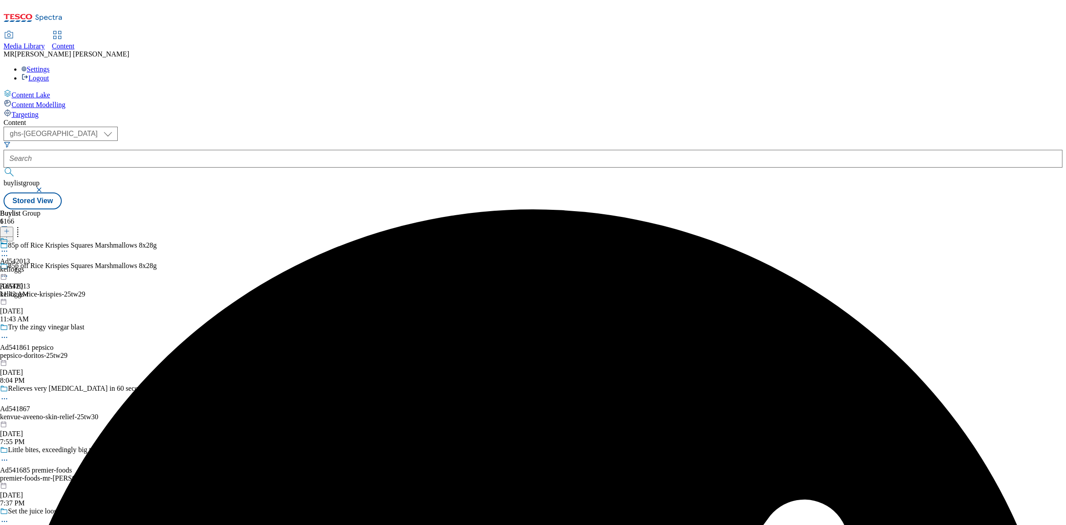
click at [9, 247] on icon at bounding box center [4, 251] width 9 height 9
click at [38, 267] on span "Edit" at bounding box center [33, 270] width 10 height 7
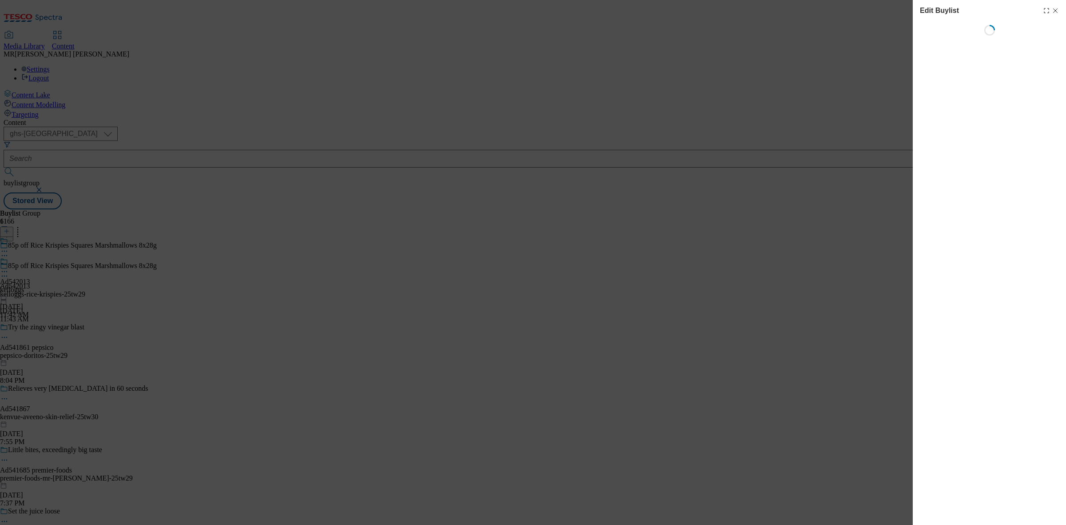
select select "tactical"
select select "supplier funded short term 1-3 weeks"
select select "dunnhumby"
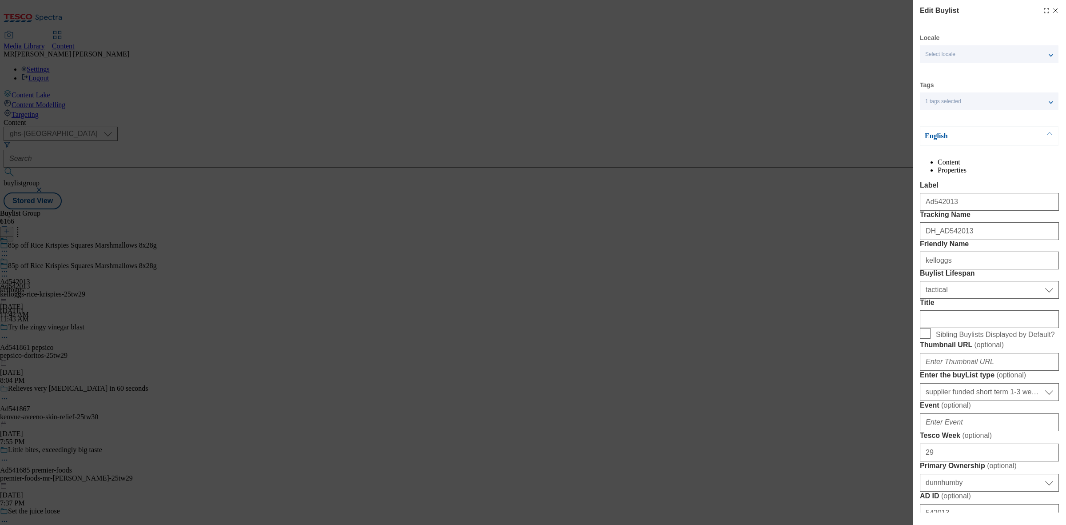
select select "Banner"
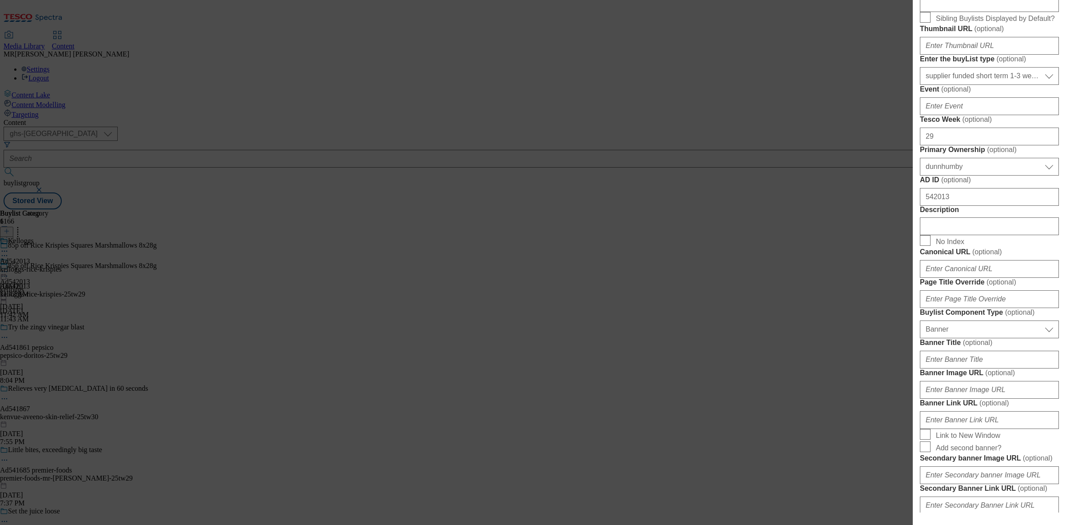
scroll to position [389, 0]
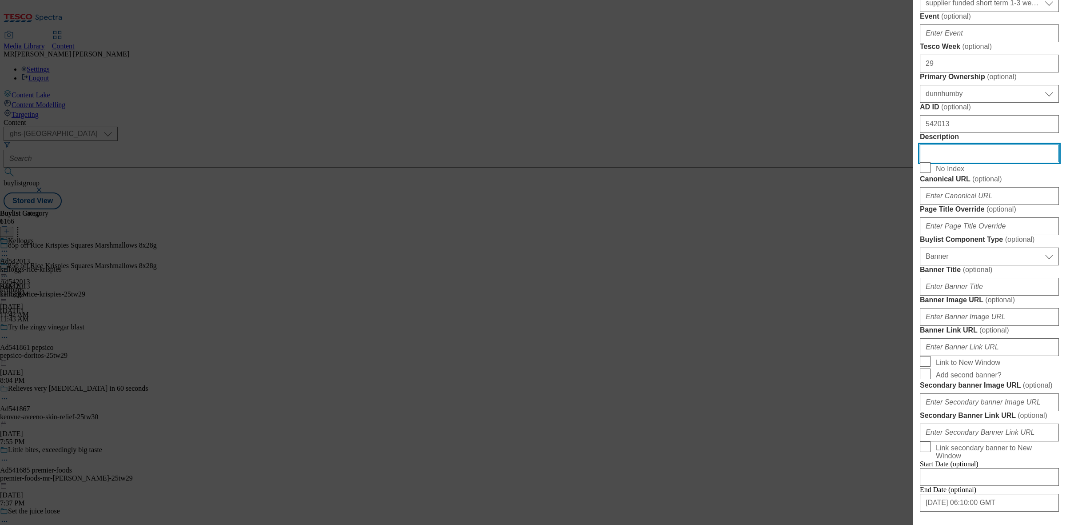
click at [954, 162] on input "Description" at bounding box center [989, 153] width 139 height 18
paste input "Kelloggs Rice Krispies Squares Marshmallows 8X28g"
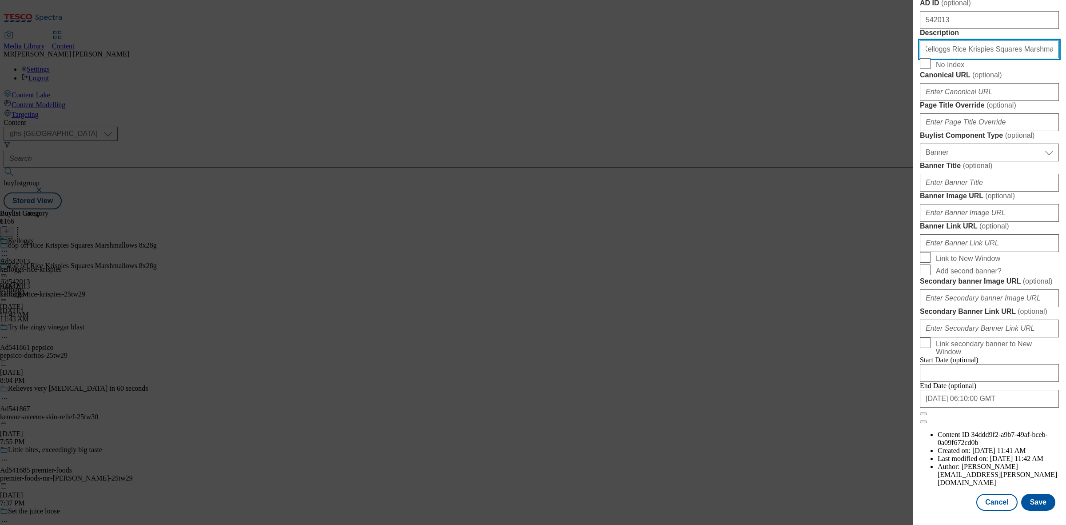
scroll to position [823, 0]
type input "Kelloggs Rice Krispies Squares Marshmallows 8X28g"
click at [1041, 494] on button "Save" at bounding box center [1039, 502] width 34 height 17
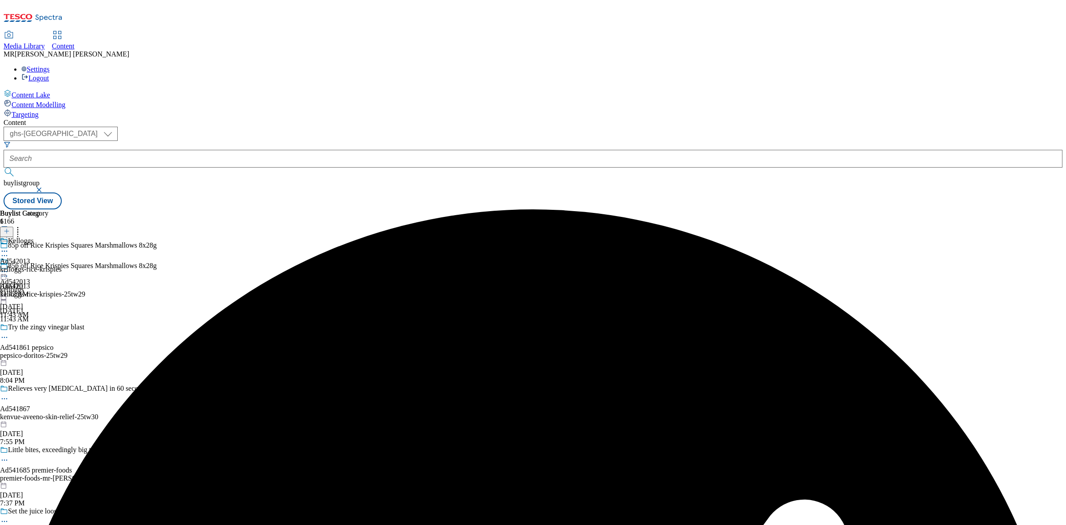
click at [9, 247] on icon at bounding box center [4, 251] width 9 height 9
click at [38, 267] on span "Edit" at bounding box center [33, 270] width 10 height 7
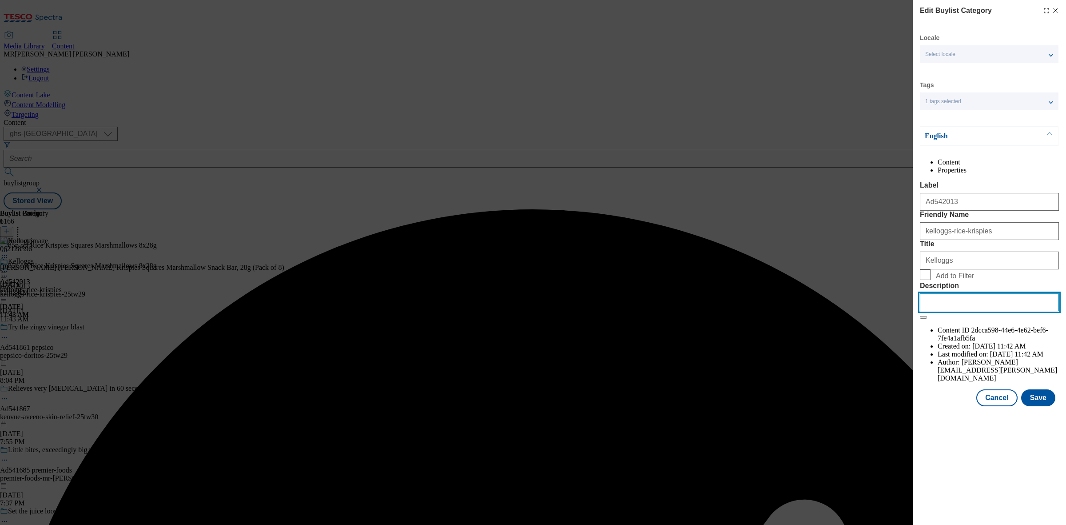
click at [969, 311] on input "Description" at bounding box center [989, 302] width 139 height 18
paste input "Kelloggs Rice Krispies Squares Marshmallows 8X28g"
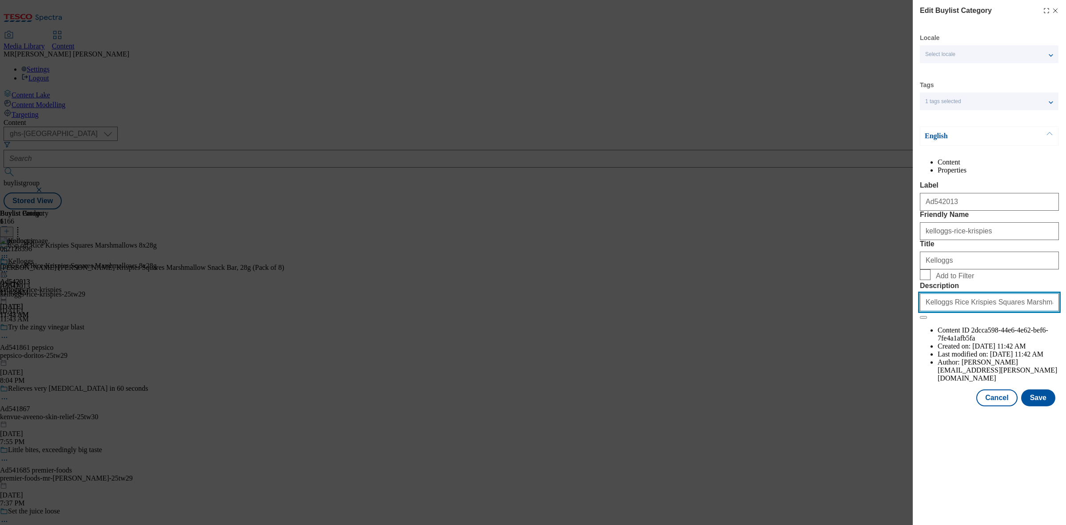
type input "Kelloggs Rice Krispies Squares Marshmallows 8X28g"
click at [1042, 420] on div "Modal" at bounding box center [989, 414] width 153 height 12
click at [1038, 406] on button "Save" at bounding box center [1039, 397] width 34 height 17
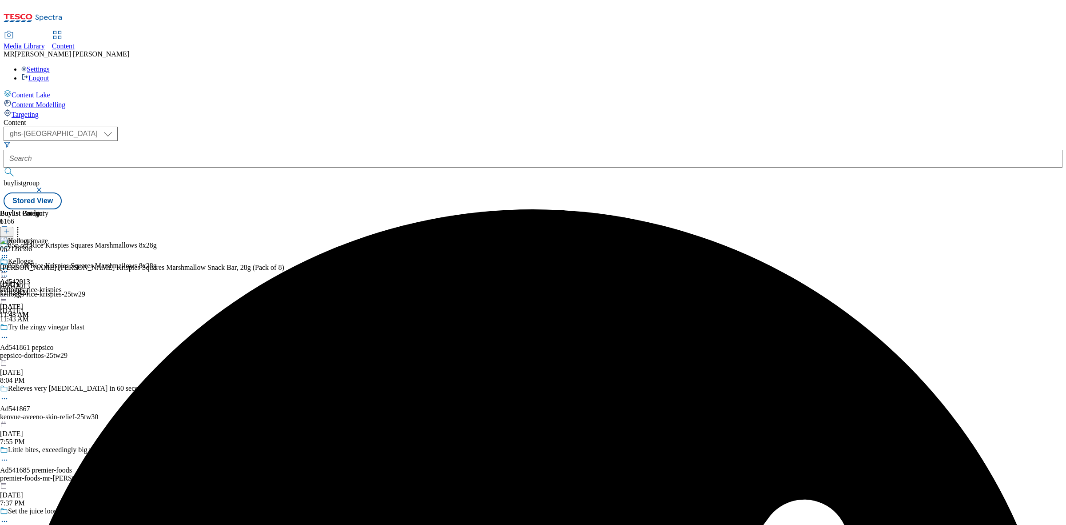
click at [9, 267] on icon at bounding box center [4, 271] width 9 height 9
click at [52, 326] on button "Preview" at bounding box center [35, 331] width 34 height 10
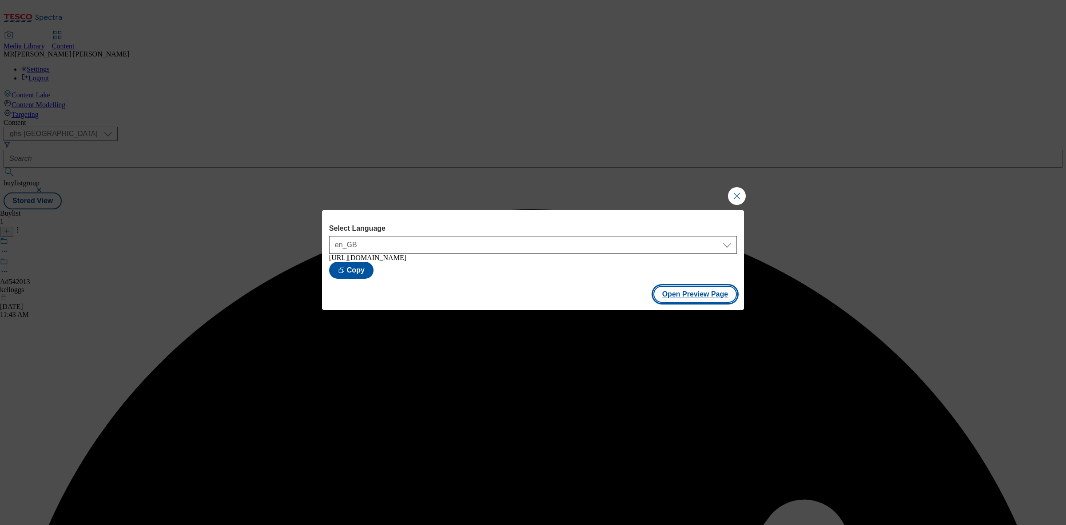
click at [704, 292] on button "Open Preview Page" at bounding box center [696, 294] width 84 height 17
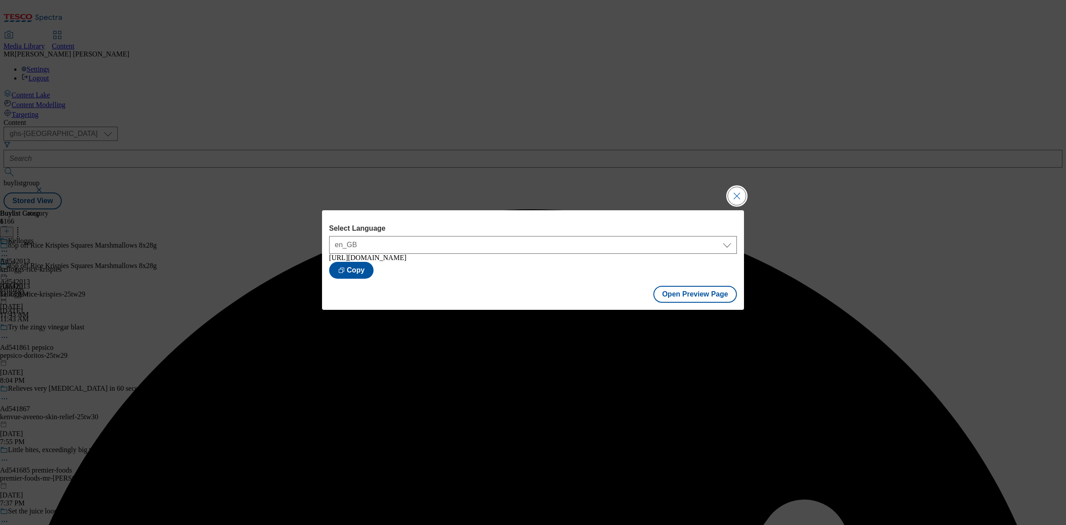
click at [730, 190] on button "Close Modal" at bounding box center [737, 196] width 18 height 18
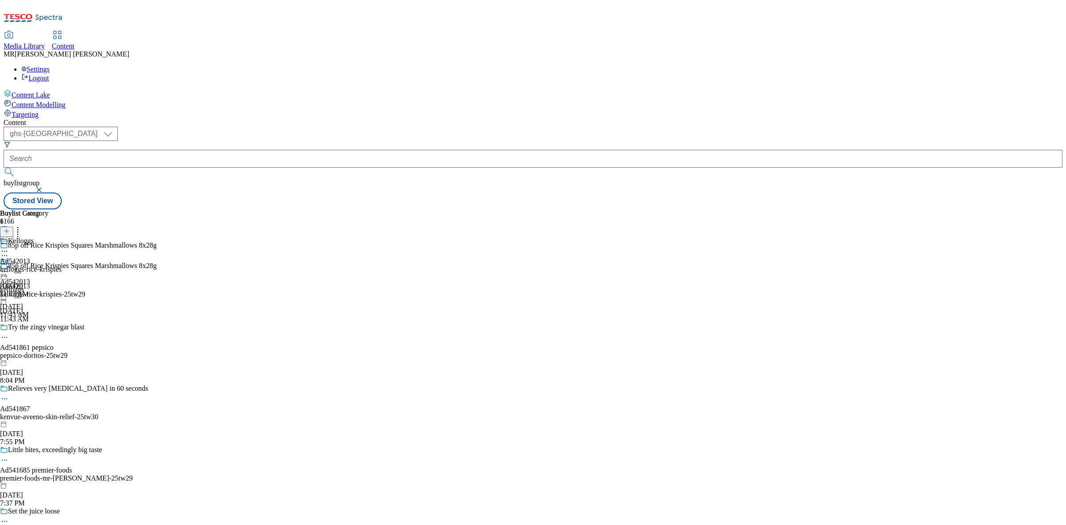
click at [60, 15] on icon at bounding box center [49, 18] width 27 height 7
click at [30, 257] on div "Ad542013 kelloggs Sep 8, 2025 11:43 AM" at bounding box center [15, 287] width 30 height 61
click at [9, 267] on icon at bounding box center [4, 271] width 9 height 9
click at [38, 287] on span "Edit" at bounding box center [33, 290] width 10 height 7
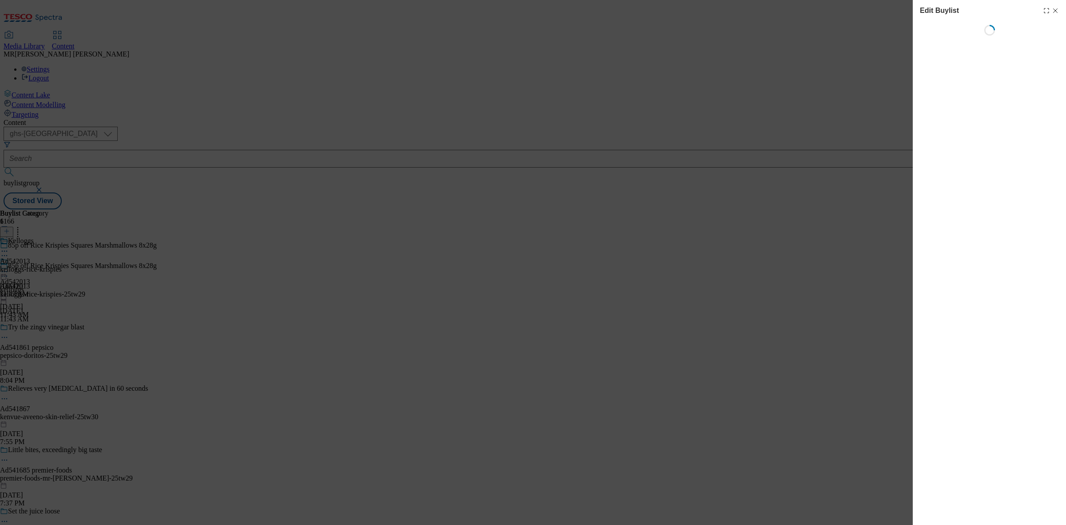
select select "tactical"
select select "supplier funded short term 1-3 weeks"
select select "dunnhumby"
select select "Banner"
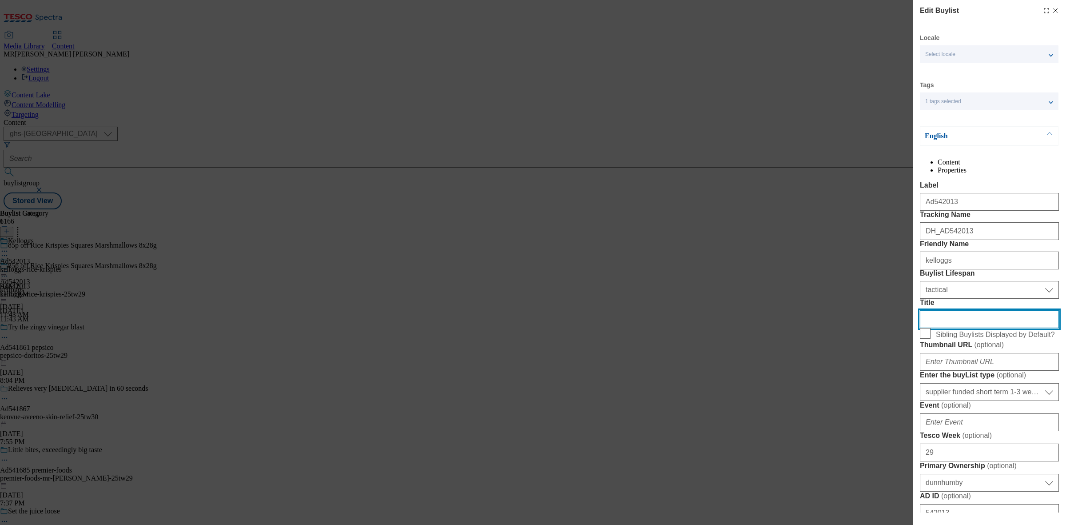
click at [950, 328] on input "Title" at bounding box center [989, 319] width 139 height 18
paste input "Put product in basket, copy and paste code GRGHH7 at checkout"
drag, startPoint x: 950, startPoint y: 398, endPoint x: 888, endPoint y: 399, distance: 61.8
click at [888, 399] on div "Edit Buylist Locale Select locale English Welsh Tags 1 tags selected fnf market…" at bounding box center [533, 262] width 1066 height 525
click at [946, 328] on input "Put product in basket, copy and paste code GRGHH7 at checkout" at bounding box center [989, 319] width 139 height 18
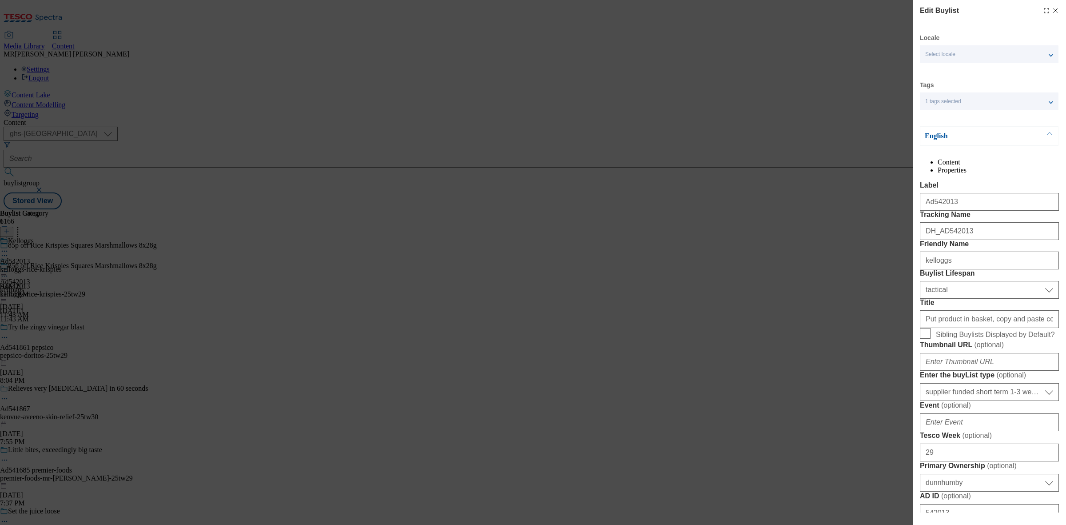
drag, startPoint x: 1026, startPoint y: 407, endPoint x: 1047, endPoint y: 403, distance: 21.6
click at [1047, 328] on div "Put product in basket, copy and paste code GRGHH7 at checkout" at bounding box center [989, 317] width 139 height 21
drag, startPoint x: 1035, startPoint y: 398, endPoint x: 1051, endPoint y: 398, distance: 15.6
click at [1051, 398] on div "Edit Buylist Locale Select locale English Welsh Tags 1 tags selected fnf market…" at bounding box center [989, 256] width 153 height 512
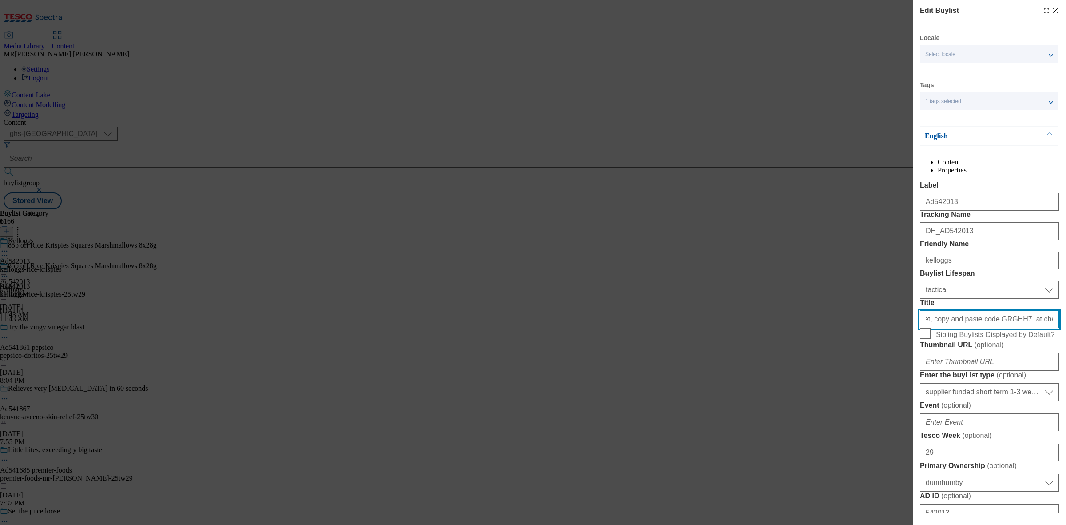
drag, startPoint x: 1040, startPoint y: 400, endPoint x: 1030, endPoint y: 401, distance: 10.3
click at [1039, 328] on input "Put product in basket, copy and paste code GRGHH7 at checkout" at bounding box center [989, 319] width 139 height 18
click at [1026, 328] on input "Put product in basket, copy and paste code GRGHH7 at checkout" at bounding box center [989, 319] width 139 height 18
drag, startPoint x: 1022, startPoint y: 399, endPoint x: 1058, endPoint y: 400, distance: 35.6
click at [1058, 400] on div "Edit Buylist Locale Select locale English Welsh Tags 1 tags selected fnf market…" at bounding box center [989, 256] width 153 height 512
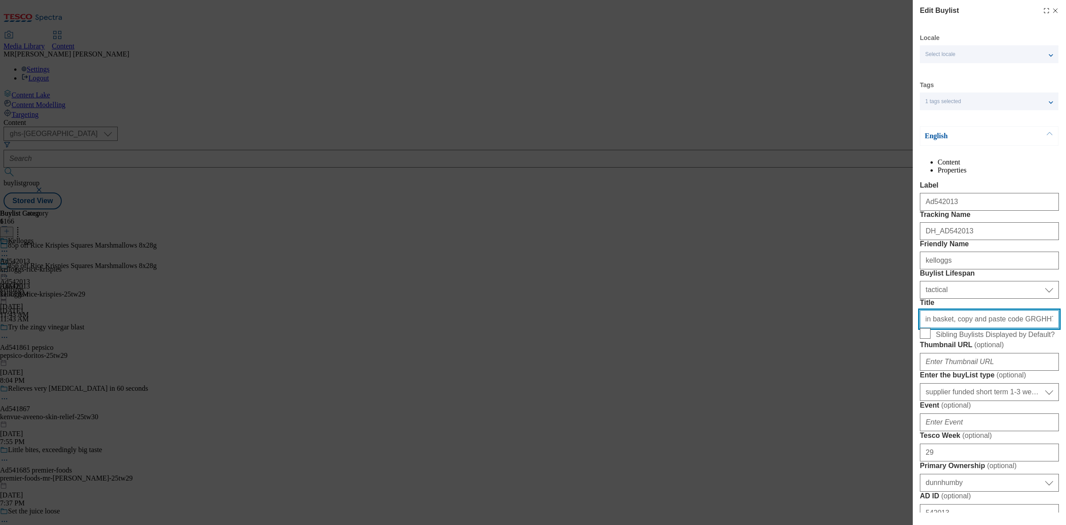
scroll to position [0, 0]
click at [978, 328] on input "Put product in basket, copy and paste code GRGHH7 at checkout" at bounding box center [989, 319] width 139 height 18
drag, startPoint x: 1012, startPoint y: 399, endPoint x: 1038, endPoint y: 397, distance: 25.8
click at [1038, 328] on input "Put product in basket, copy and paste code GRGHH7 at checkout" at bounding box center [989, 319] width 139 height 18
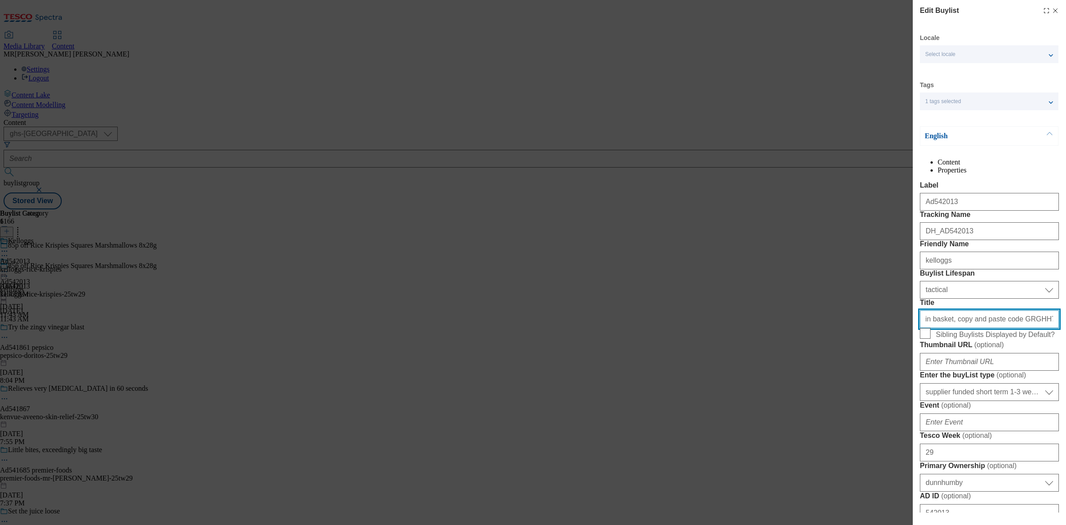
drag, startPoint x: 1025, startPoint y: 399, endPoint x: 976, endPoint y: 400, distance: 49.3
click at [1023, 328] on input "Put product in basket, copy and paste code GRGHH7 at checkout" at bounding box center [989, 319] width 139 height 18
click at [974, 328] on input "Put product in basket, copy and paste code GRGHH7 at checkout" at bounding box center [989, 319] width 139 height 18
drag, startPoint x: 992, startPoint y: 399, endPoint x: 1011, endPoint y: 400, distance: 19.1
click at [1011, 328] on input "Put product in basket, copy and paste code GRGHH7 at checkout" at bounding box center [989, 319] width 139 height 18
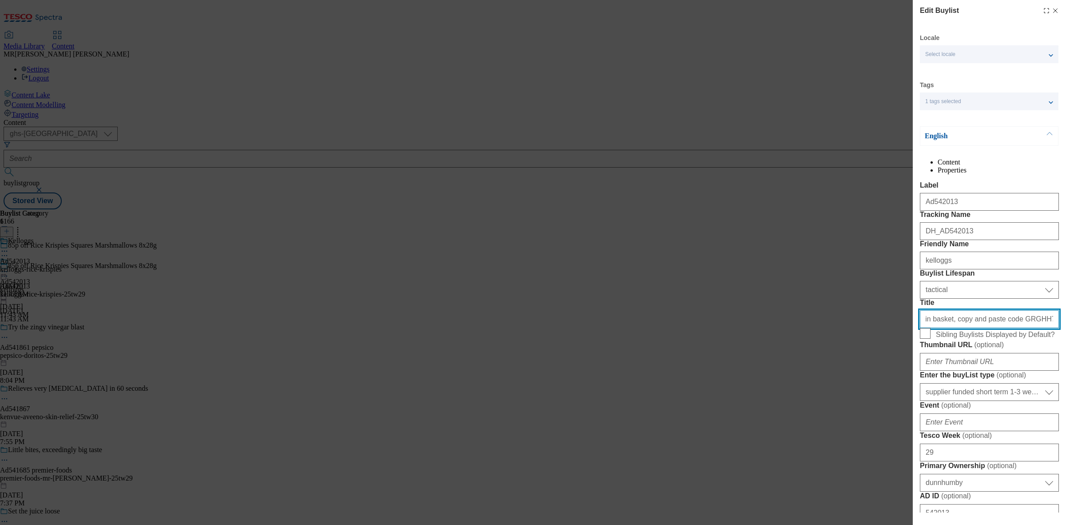
paste input "LP7K"
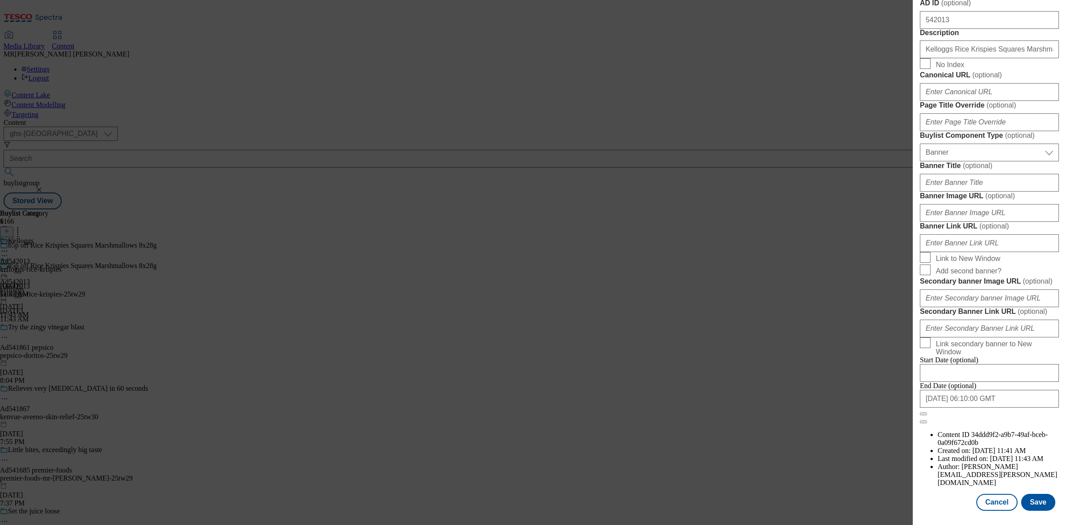
scroll to position [823, 1]
click at [1030, 494] on button "Save" at bounding box center [1039, 502] width 34 height 17
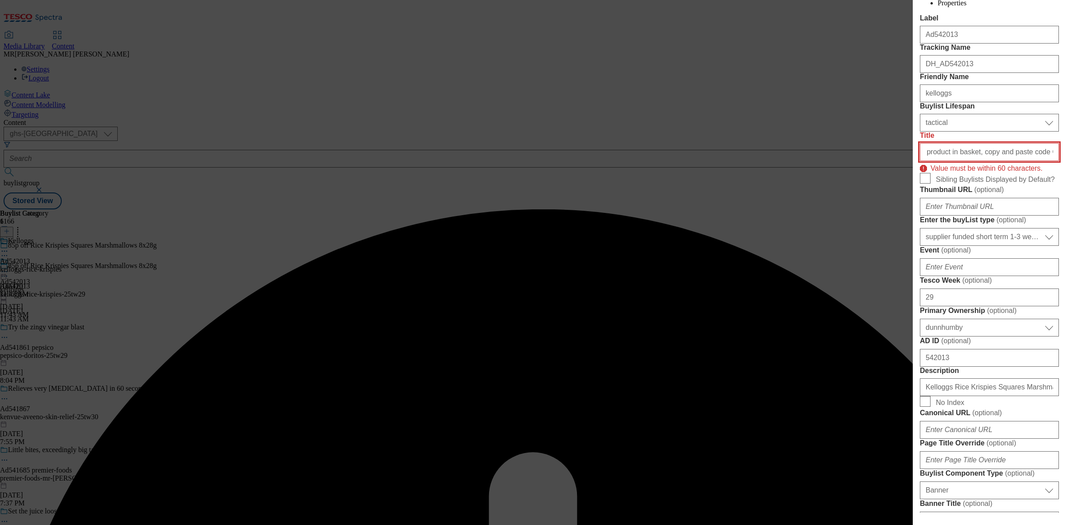
scroll to position [0, 38]
drag, startPoint x: 1020, startPoint y: 230, endPoint x: 1035, endPoint y: 228, distance: 15.7
click at [1035, 161] on input "Put product in basket, copy and paste code GRLP7K at checkout" at bounding box center [989, 152] width 139 height 18
click at [1036, 161] on input "Put product in basket, copy and paste code GRLP7K at checkout" at bounding box center [989, 152] width 139 height 18
click at [1026, 161] on input "Put product in basket, copy and paste code GRLP7K at checkout" at bounding box center [989, 152] width 139 height 18
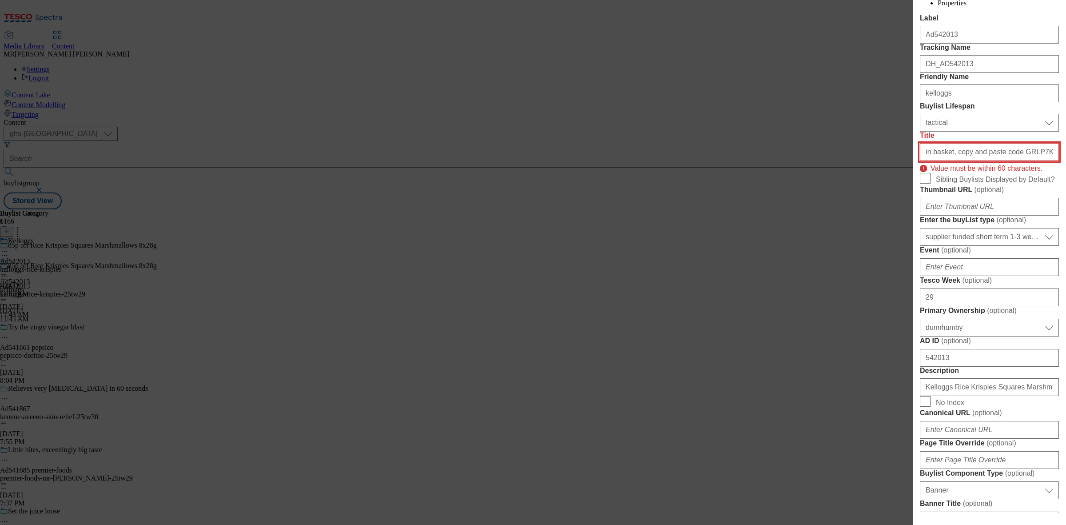
click at [1014, 161] on input "Put product in basket, copy and paste code GRLP7K at checkout" at bounding box center [989, 152] width 139 height 18
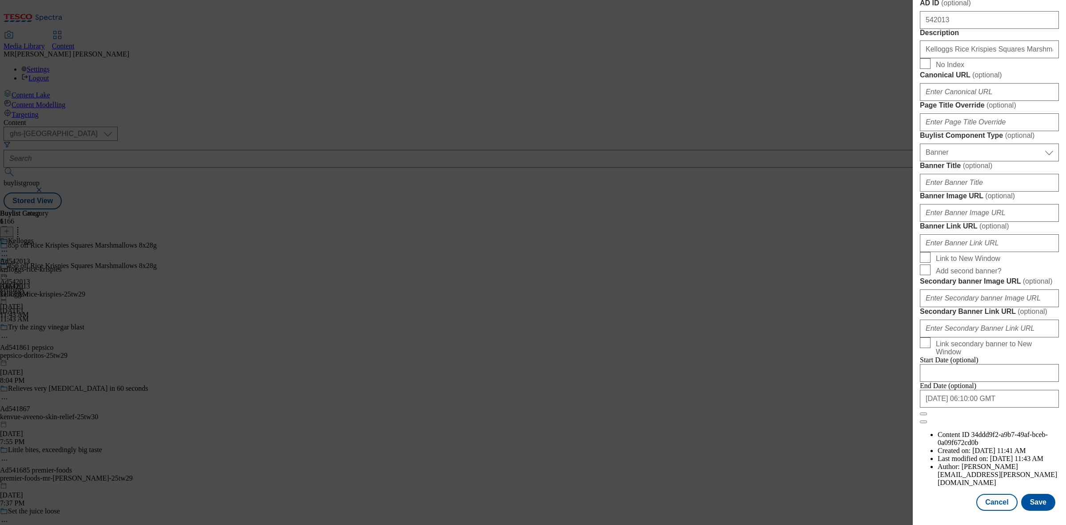
scroll to position [823, 1]
click at [1022, 494] on button "Save" at bounding box center [1039, 502] width 34 height 17
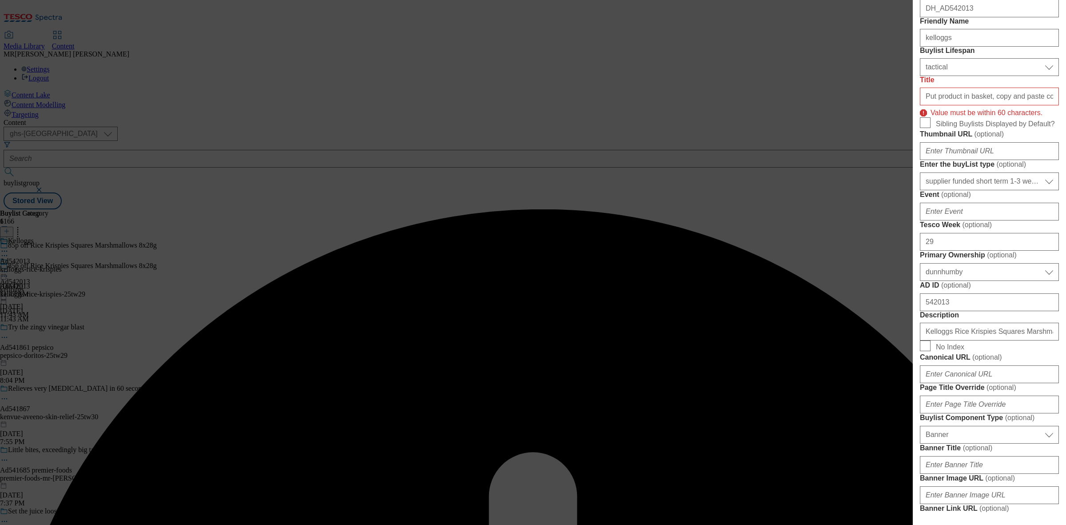
scroll to position [0, 1]
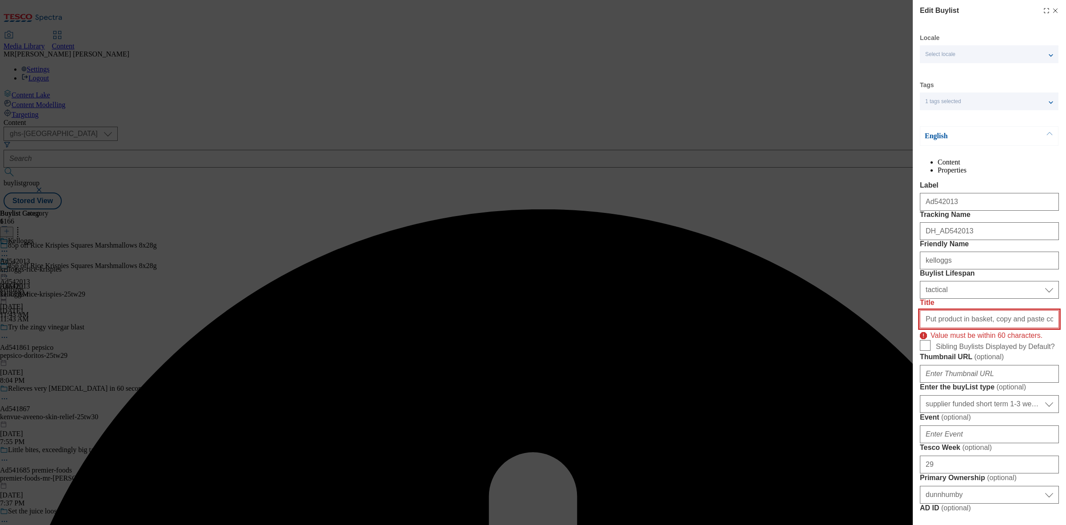
click at [940, 328] on input "Put product in basket, copy and paste code GRLP7K at checkout" at bounding box center [989, 319] width 139 height 18
drag, startPoint x: 951, startPoint y: 394, endPoint x: 914, endPoint y: 396, distance: 36.9
click at [914, 396] on div "Edit Buylist Locale Select locale English Welsh Tags 1 tags selected fnf market…" at bounding box center [989, 256] width 153 height 512
click at [956, 328] on input "Put product in basket, copy and paste code GRLP7K at checkout" at bounding box center [989, 319] width 139 height 18
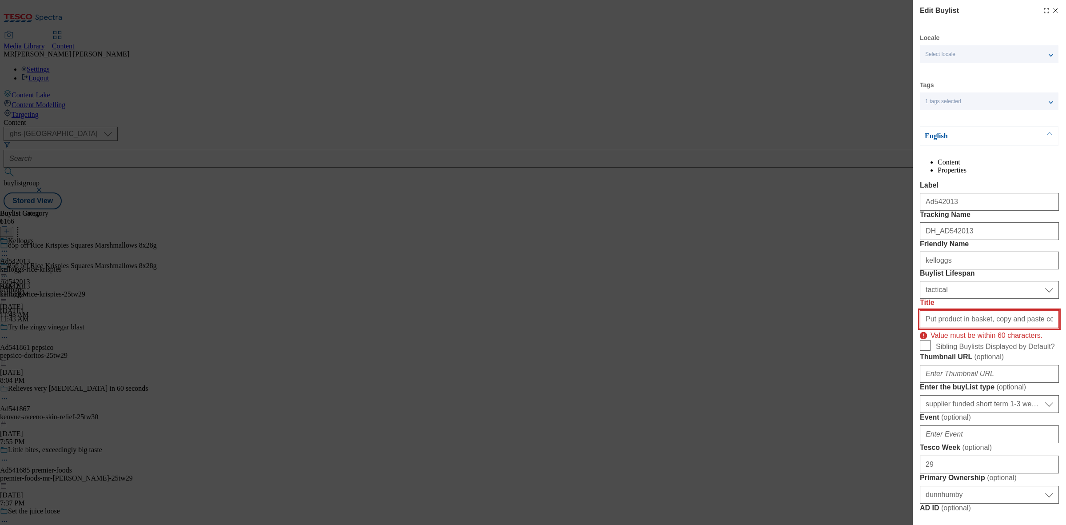
drag, startPoint x: 994, startPoint y: 399, endPoint x: 1002, endPoint y: 399, distance: 7.6
click at [1002, 328] on input "Put product in basket, copy and paste code GRLP7K at checkout" at bounding box center [989, 319] width 139 height 18
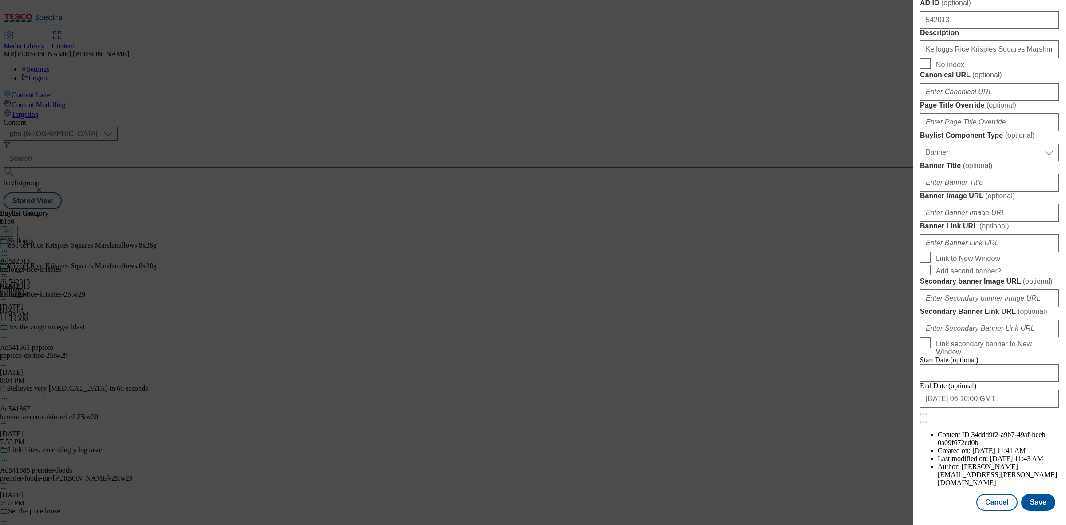
scroll to position [823, 0]
type input "Put product in basket, copy & paste code GRLP7K at checkout"
click at [1041, 500] on button "Save" at bounding box center [1039, 502] width 34 height 17
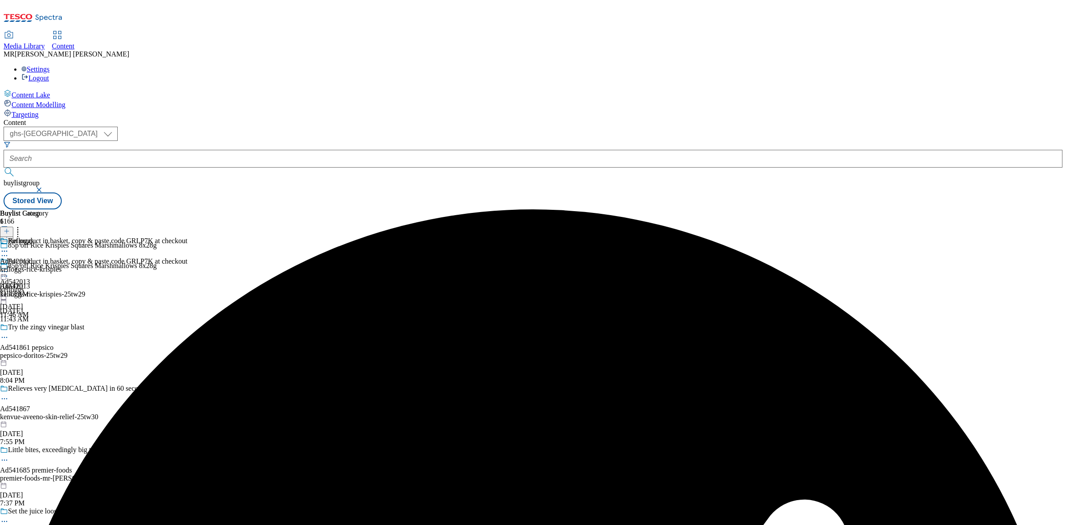
click at [9, 267] on icon at bounding box center [4, 271] width 9 height 9
click at [52, 326] on button "Preview" at bounding box center [35, 331] width 34 height 10
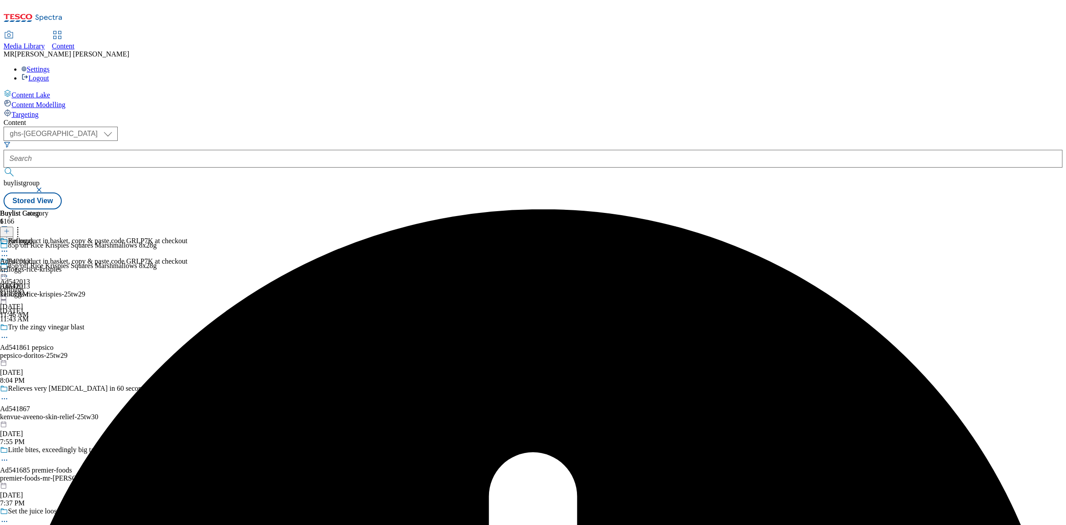
click at [651, 209] on div "Buylist Group 6166 85p off Rice Krispies Squares Marshmallows 8x28g 85p off Ric…" at bounding box center [533, 209] width 1059 height 0
click at [30, 257] on span "Ad542013" at bounding box center [15, 261] width 30 height 8
click at [188, 257] on div "Put product in basket, copy & paste code GRLP7K at checkout Ad542013 kelloggs S…" at bounding box center [94, 287] width 188 height 61
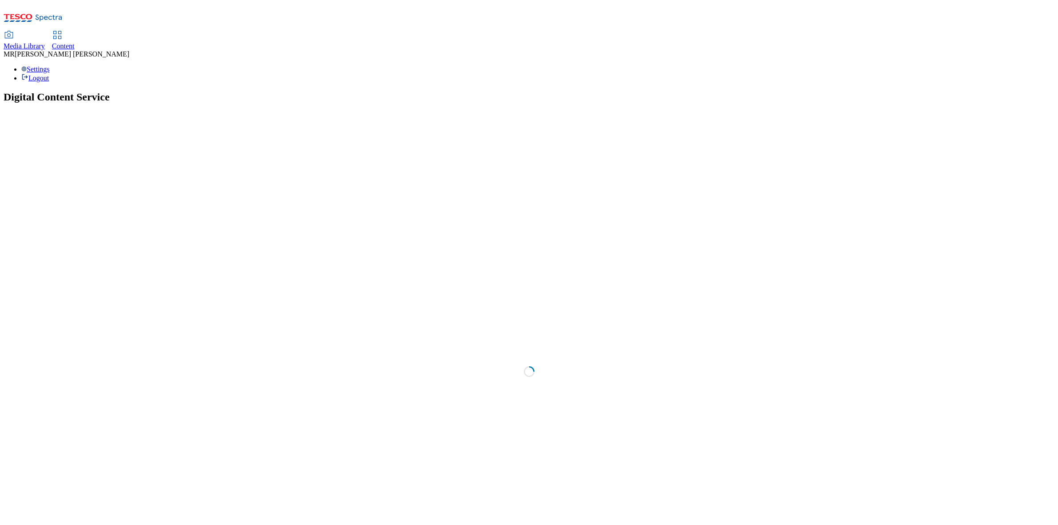
click at [75, 42] on span "Content" at bounding box center [63, 46] width 23 height 8
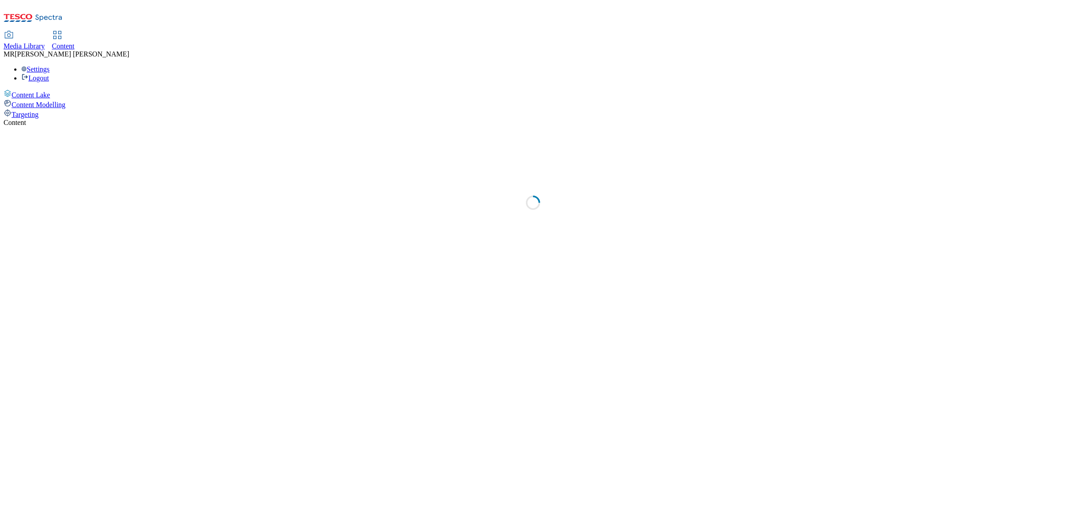
select select "ghs-[GEOGRAPHIC_DATA]"
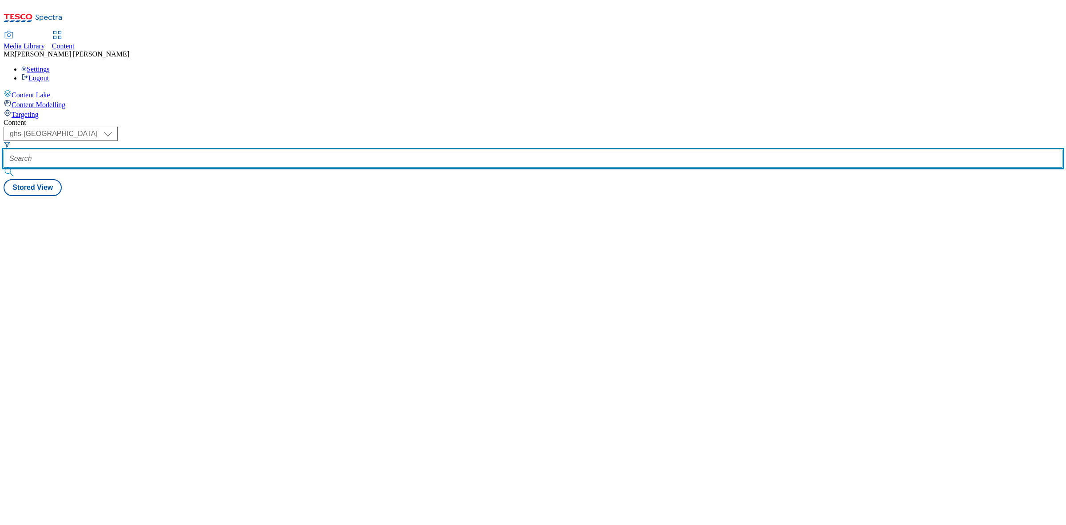
click at [227, 150] on input "text" at bounding box center [533, 159] width 1059 height 18
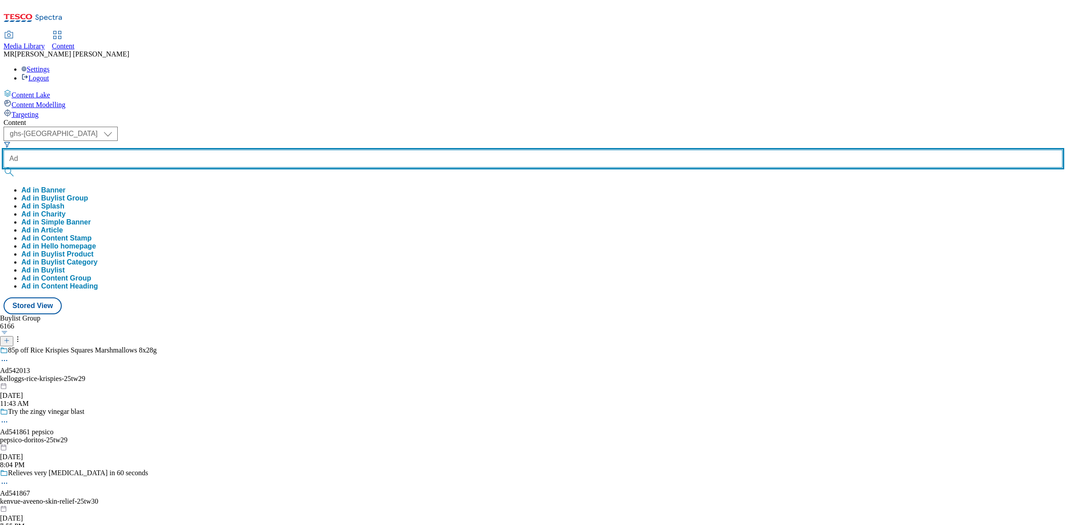
paste input "text"
paste input "525396"
type input "Ad525396"
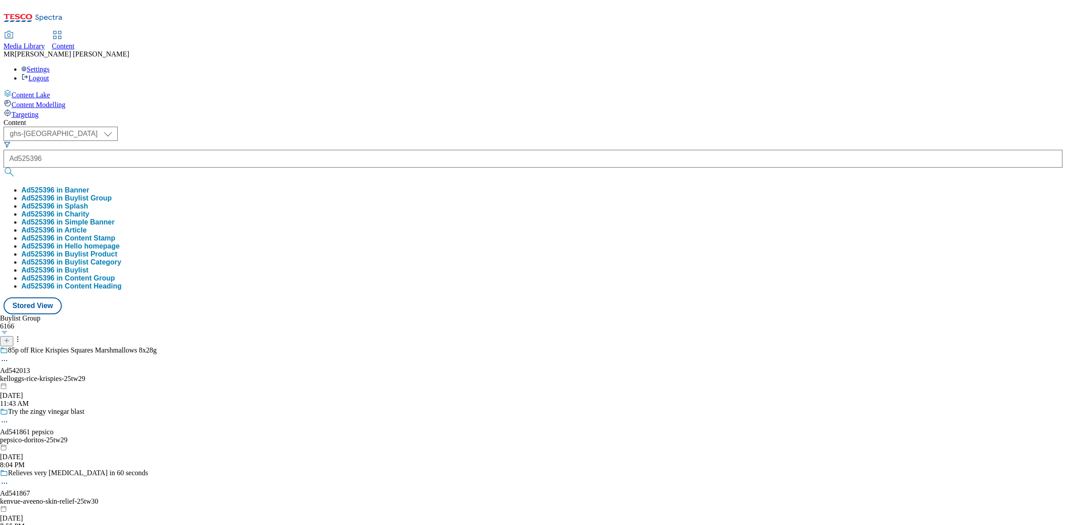
click at [112, 194] on button "Ad525396 in Buylist Group" at bounding box center [66, 198] width 91 height 8
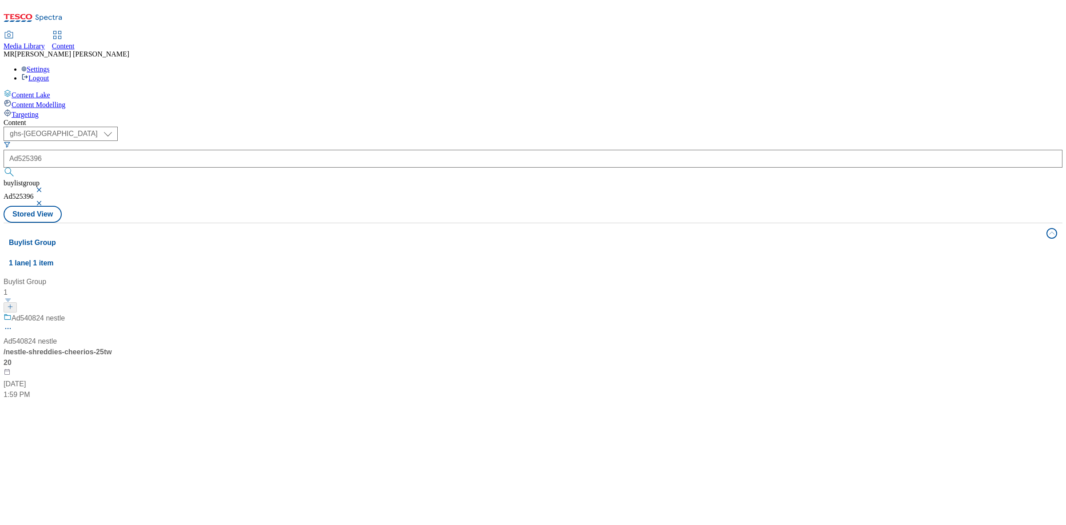
click at [115, 347] on div "/ nestle-shreddies-cheerios-25tw20" at bounding box center [59, 357] width 111 height 21
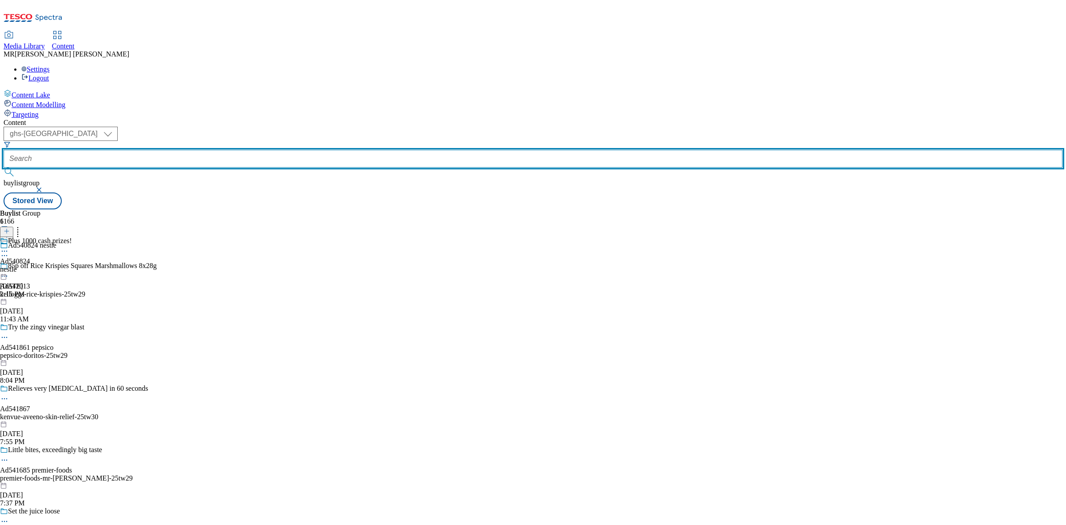
click at [216, 150] on input "text" at bounding box center [533, 159] width 1059 height 18
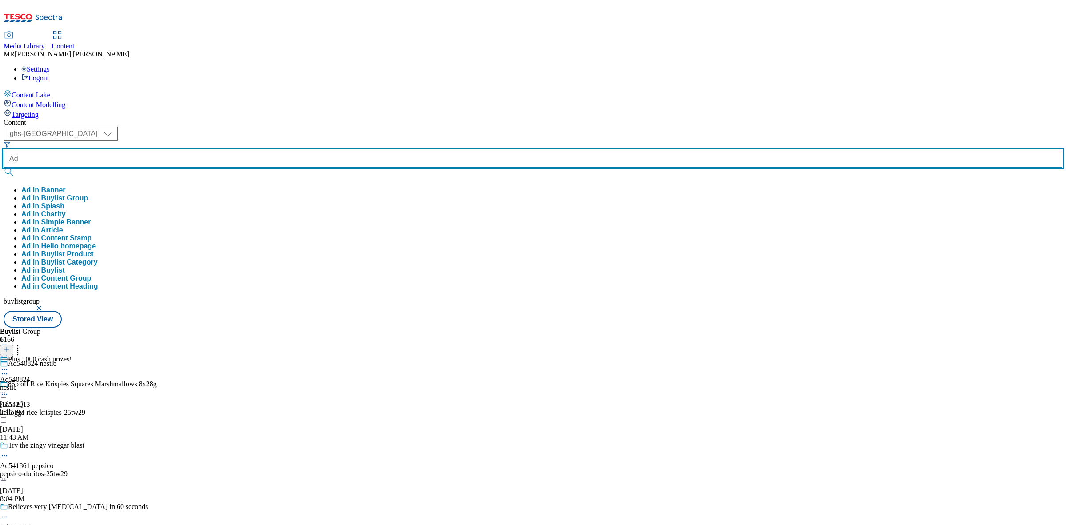
paste input "525396"
click at [4, 168] on button "submit" at bounding box center [10, 172] width 12 height 9
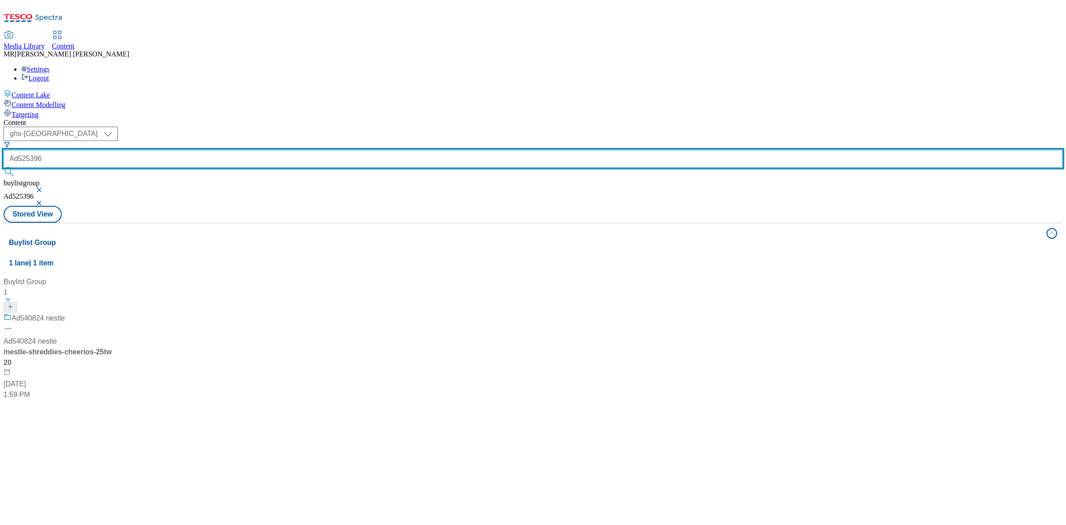
drag, startPoint x: 193, startPoint y: 69, endPoint x: 177, endPoint y: 67, distance: 16.6
click at [177, 141] on form "Ad525396" at bounding box center [533, 160] width 1059 height 38
type input "525396"
click at [4, 168] on button "submit" at bounding box center [10, 172] width 12 height 9
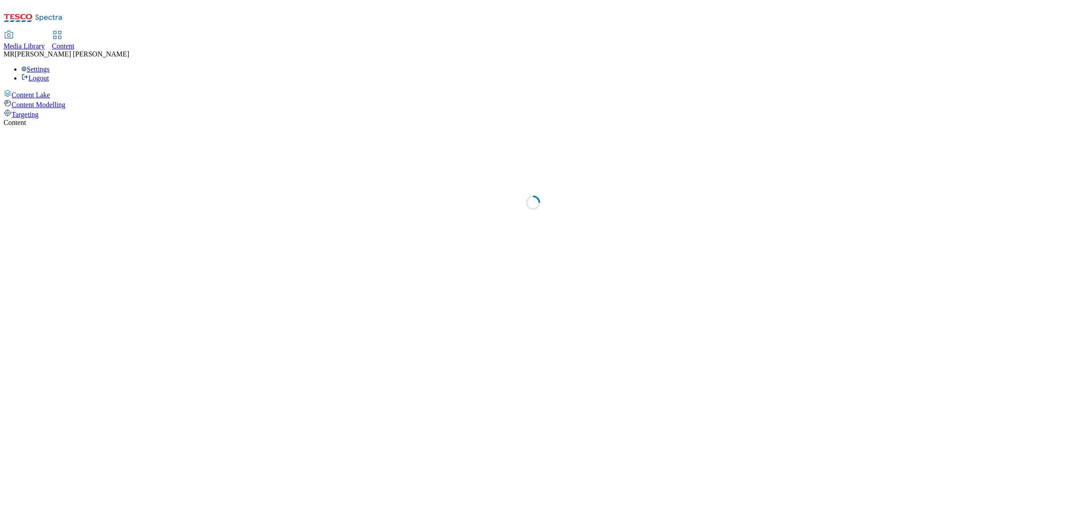
select select "ghs-[GEOGRAPHIC_DATA]"
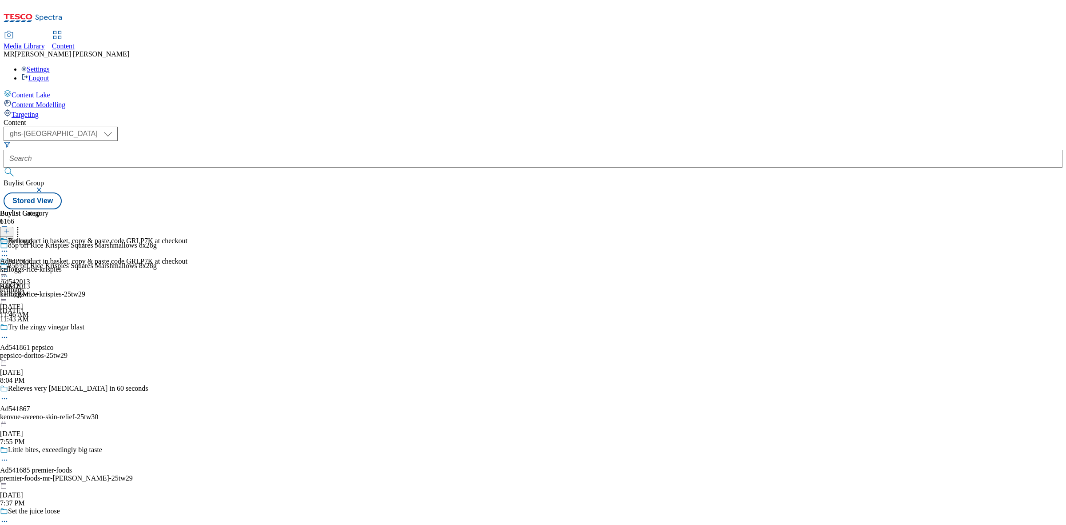
click at [9, 267] on icon at bounding box center [4, 271] width 9 height 9
click at [48, 328] on span "Preview" at bounding box center [38, 331] width 21 height 7
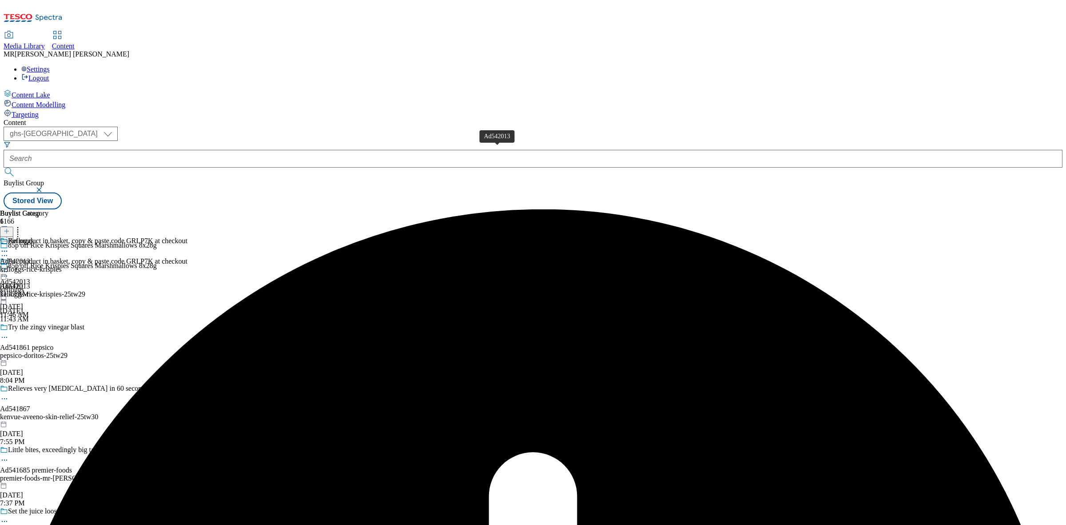
click at [30, 257] on div "Ad542013" at bounding box center [15, 261] width 30 height 8
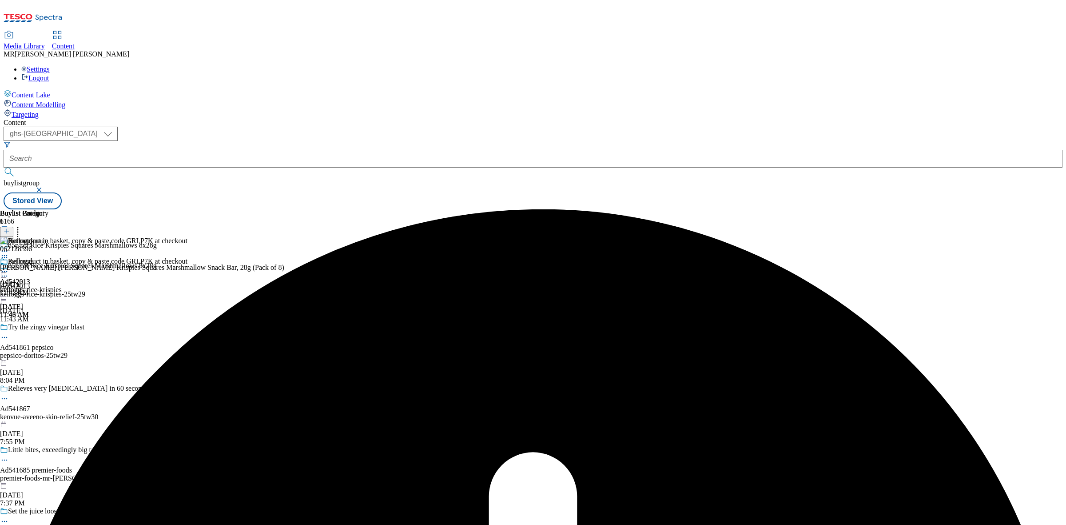
click at [9, 267] on icon at bounding box center [4, 271] width 9 height 9
click at [74, 348] on span "Open Preview Url" at bounding box center [51, 351] width 46 height 7
click at [9, 267] on icon at bounding box center [4, 271] width 9 height 9
click at [48, 328] on span "Preview" at bounding box center [38, 331] width 21 height 7
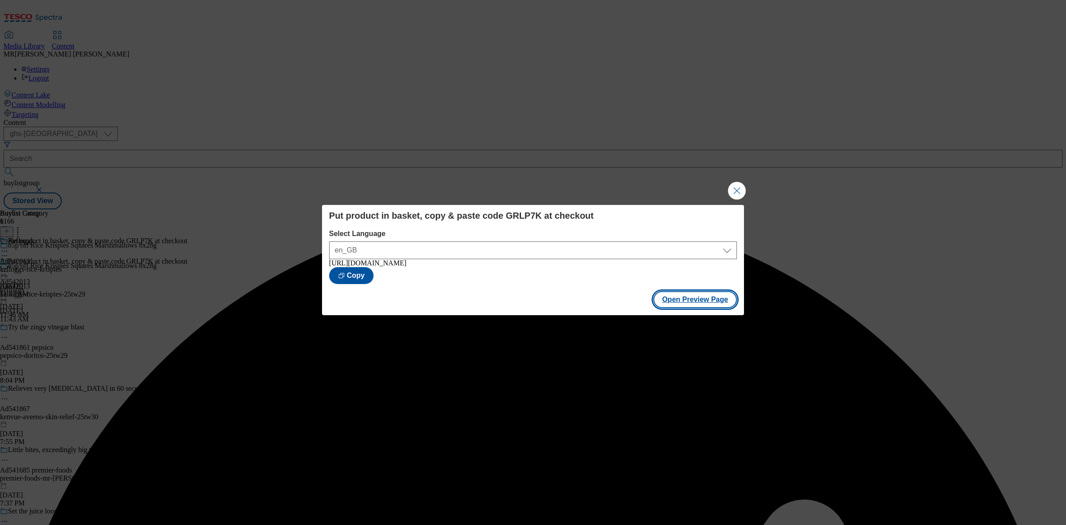
click at [712, 303] on button "Open Preview Page" at bounding box center [696, 299] width 84 height 17
click at [739, 185] on button "Close Modal" at bounding box center [737, 191] width 18 height 18
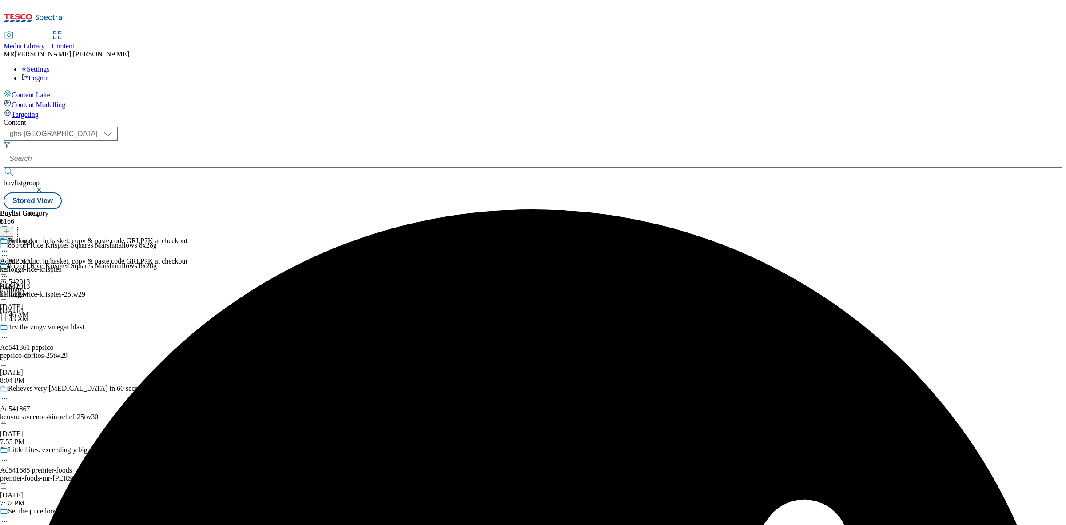
click at [9, 267] on icon at bounding box center [4, 271] width 9 height 9
click at [47, 359] on span "Publish" at bounding box center [38, 362] width 20 height 7
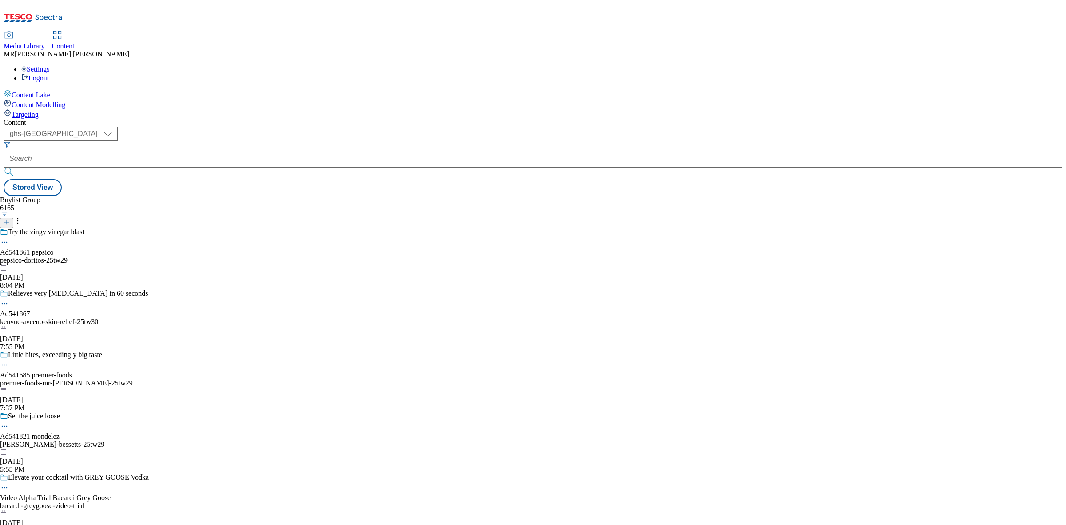
select select "ghs-[GEOGRAPHIC_DATA]"
